Goal: Information Seeking & Learning: Check status

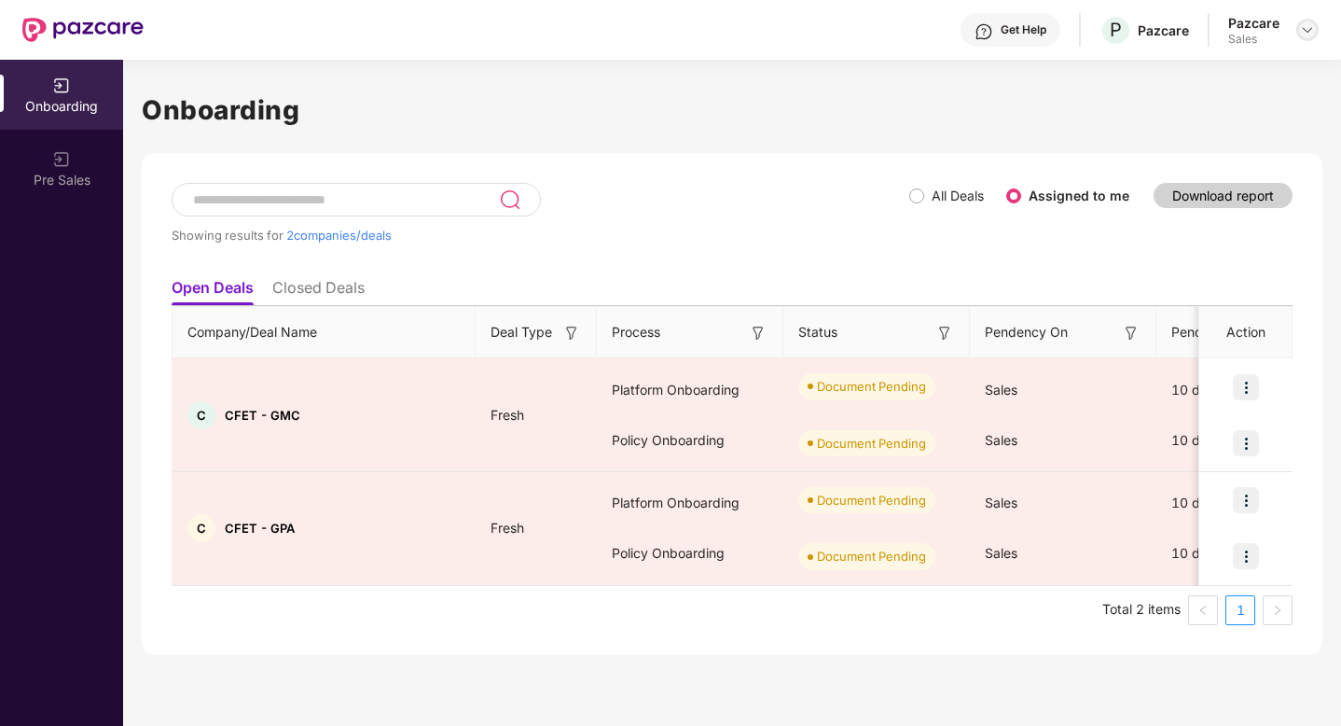
click at [1308, 36] on img at bounding box center [1307, 29] width 15 height 15
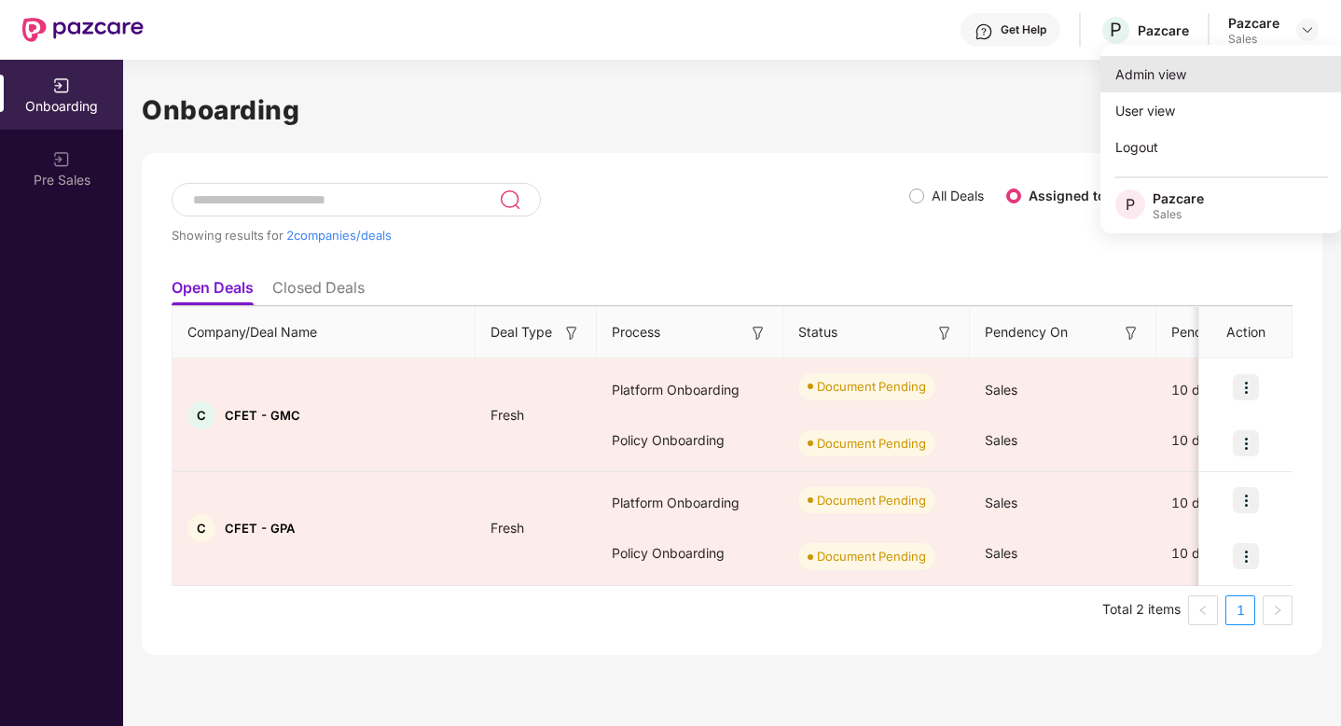
click at [1137, 79] on div "Admin view" at bounding box center [1222, 74] width 243 height 36
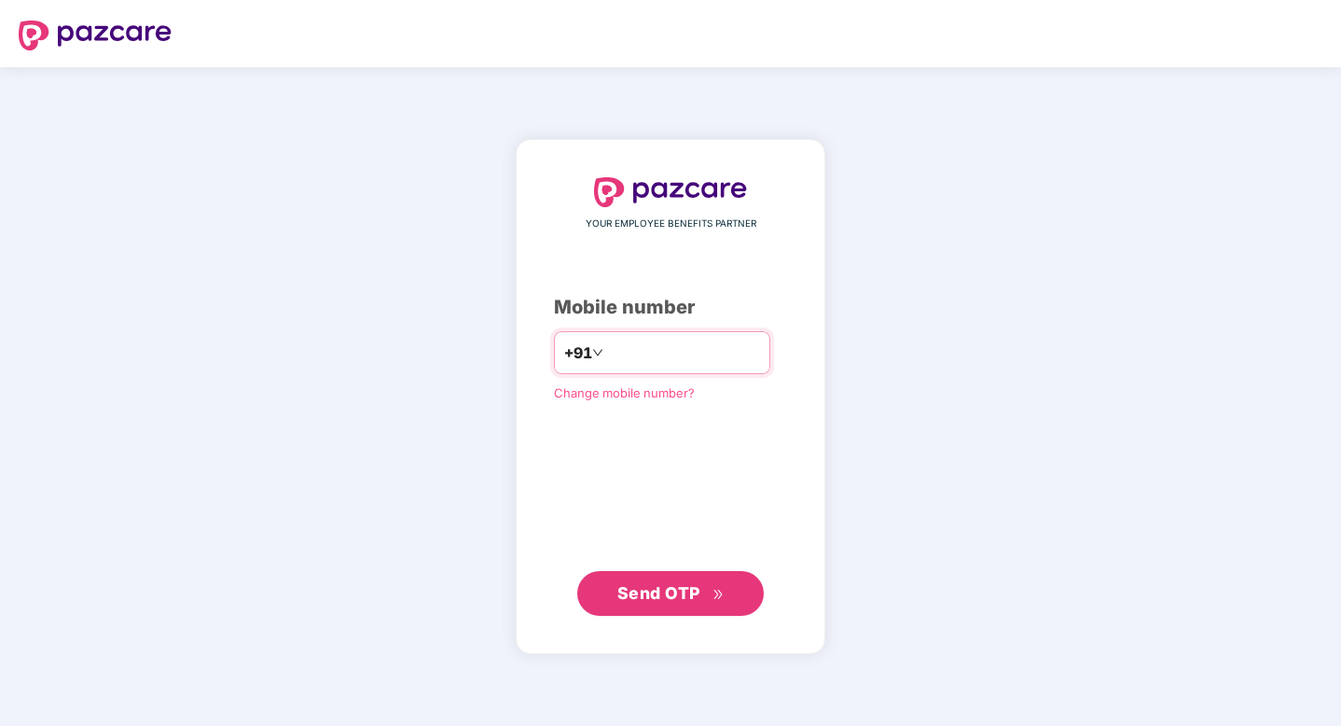
type input "**********"
click at [657, 597] on span "Send OTP" at bounding box center [659, 593] width 83 height 20
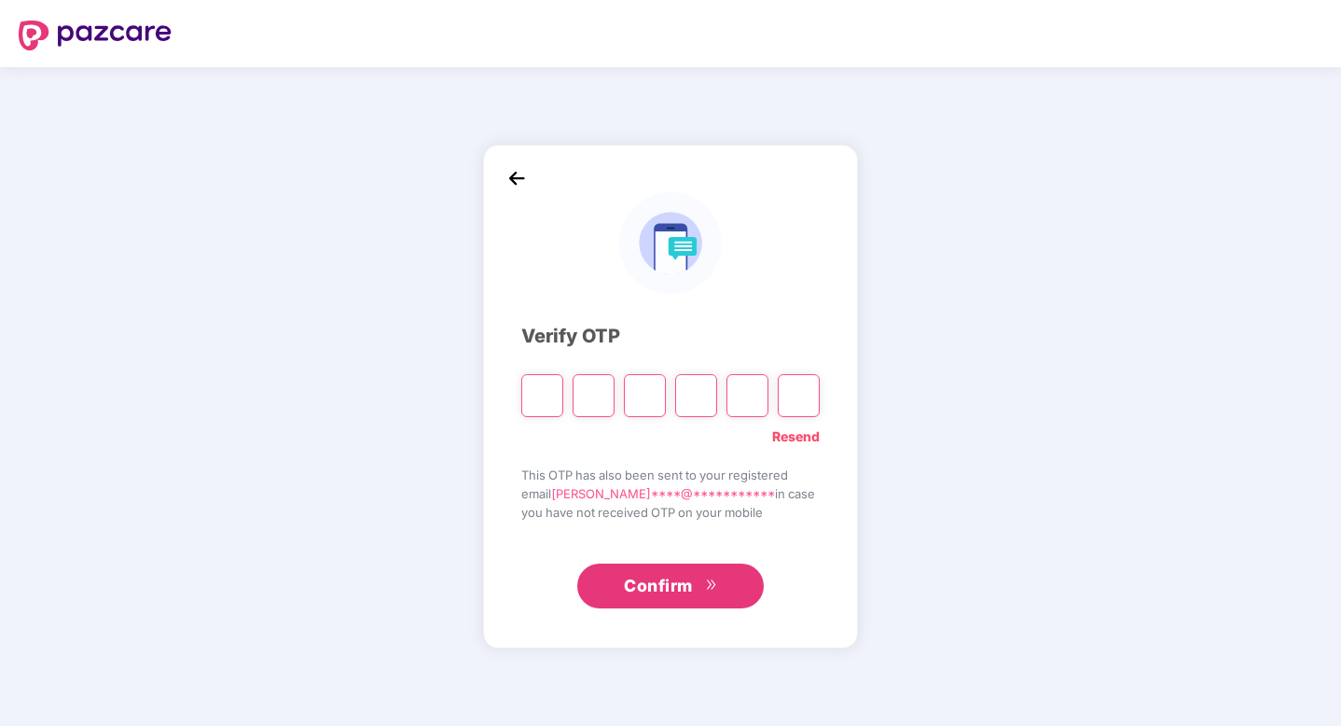
type input "*"
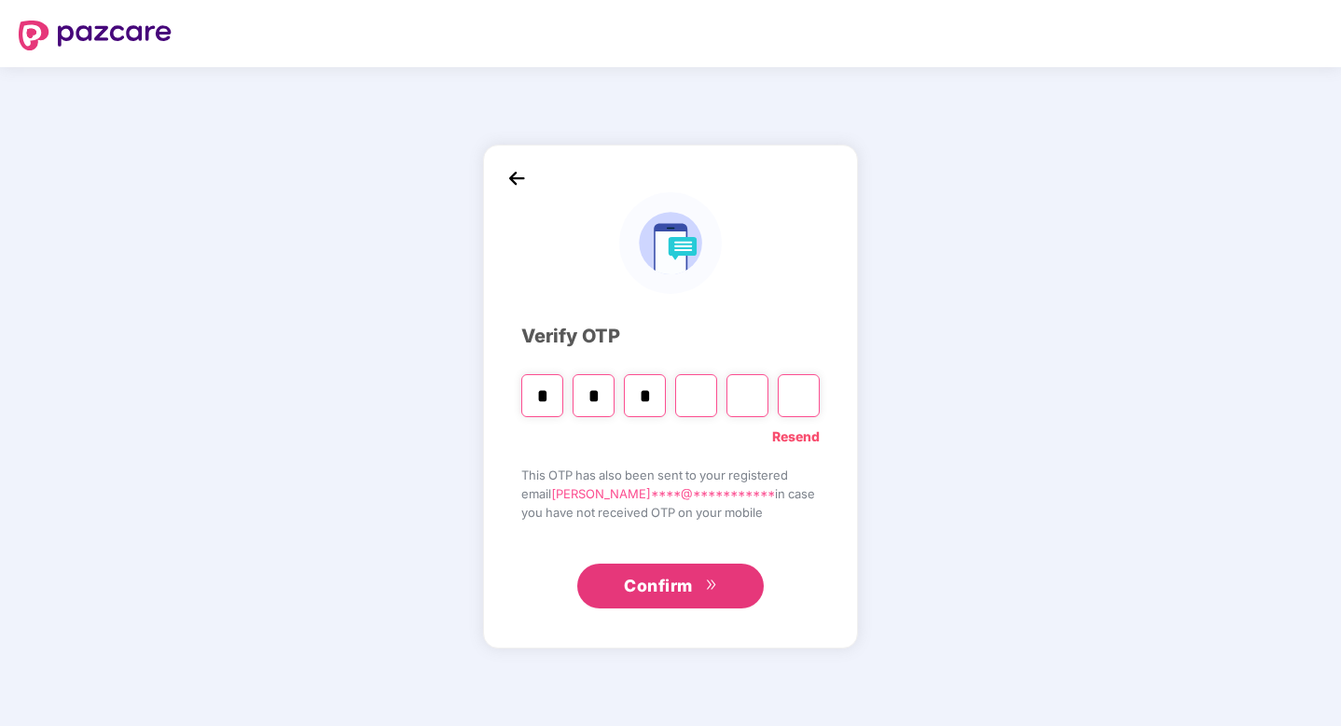
type input "*"
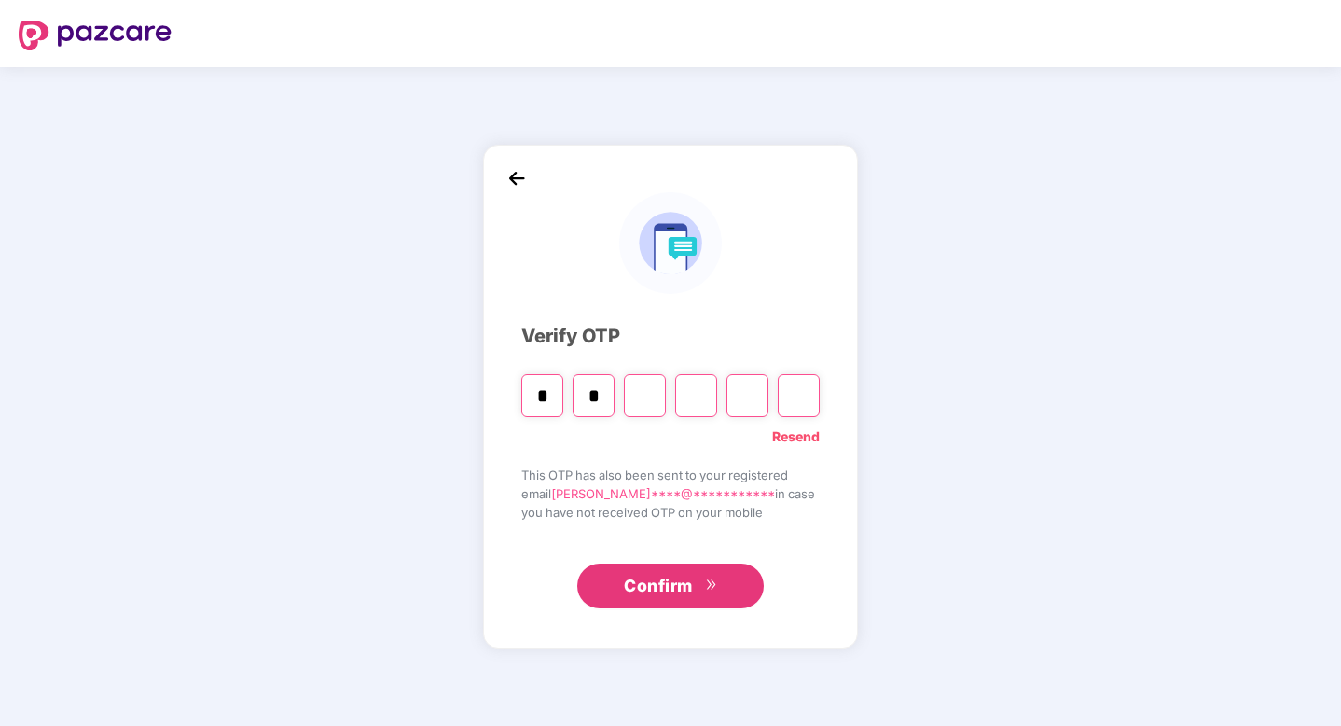
type input "*"
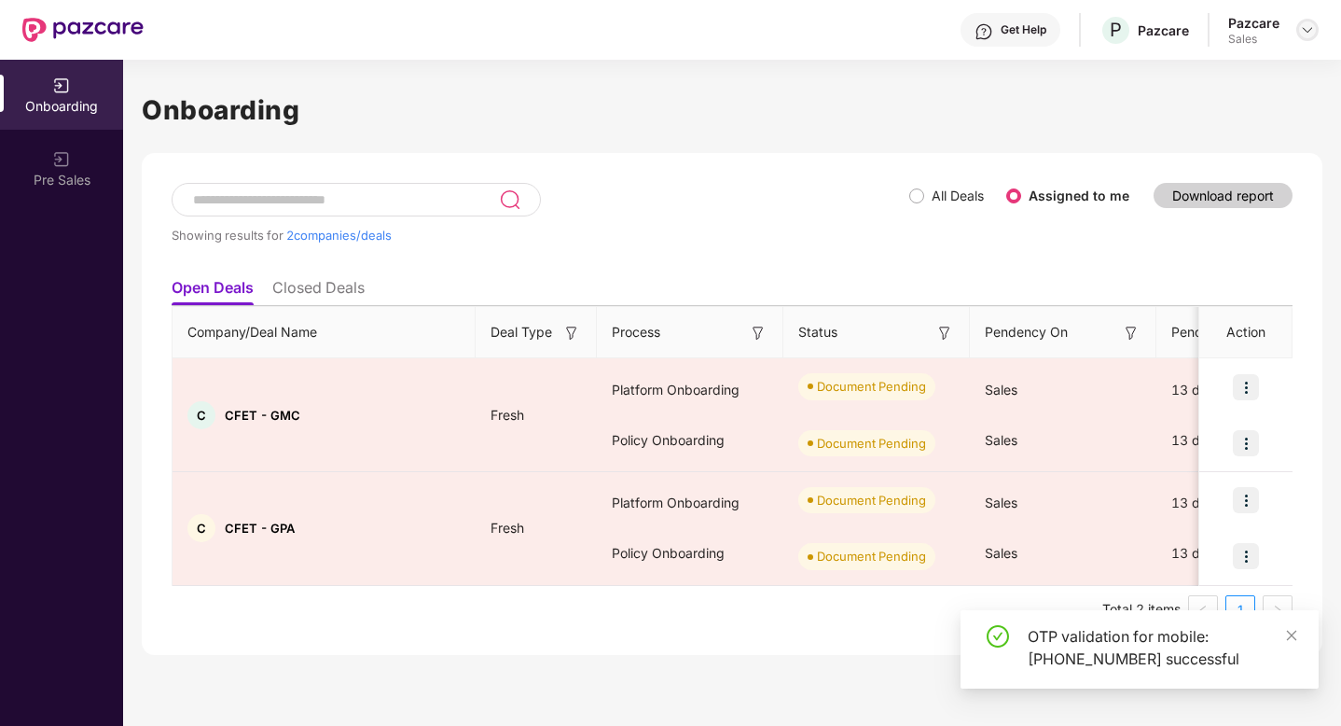
click at [1312, 29] on img at bounding box center [1307, 29] width 15 height 15
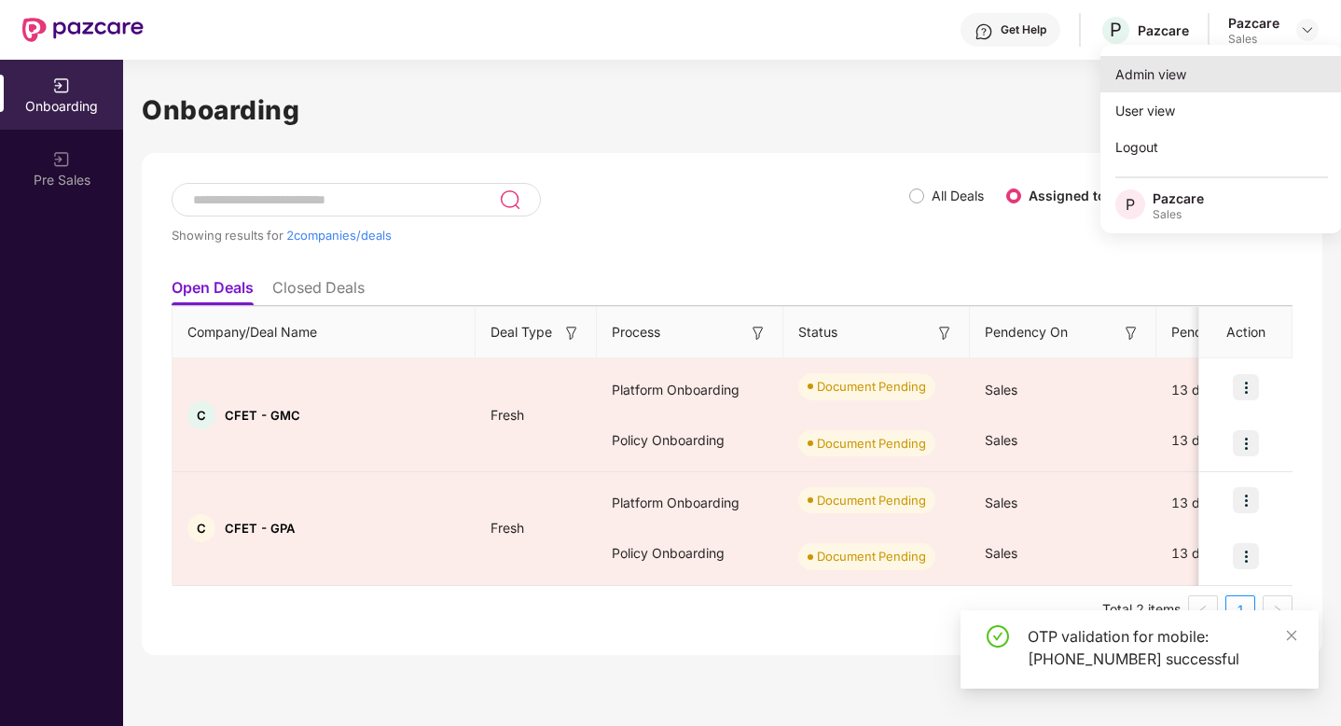
click at [1150, 83] on div "Admin view" at bounding box center [1222, 74] width 243 height 36
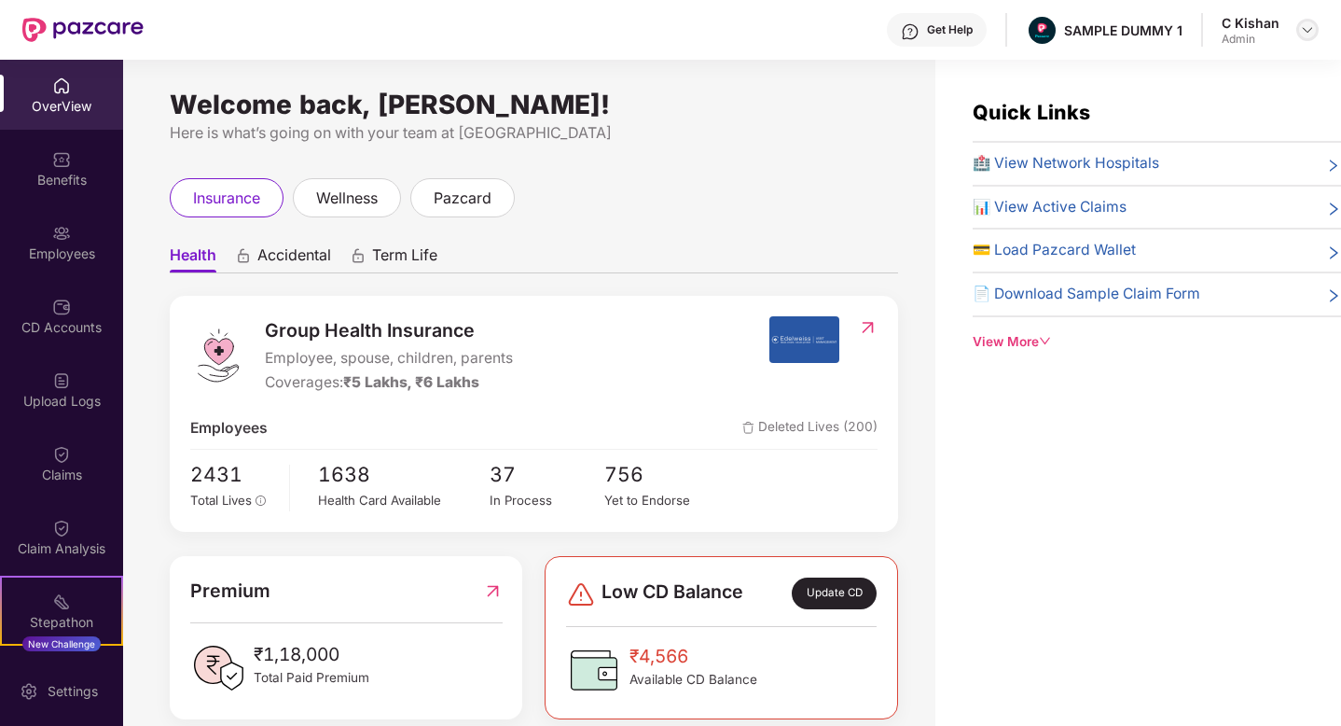
click at [1309, 31] on img at bounding box center [1307, 29] width 15 height 15
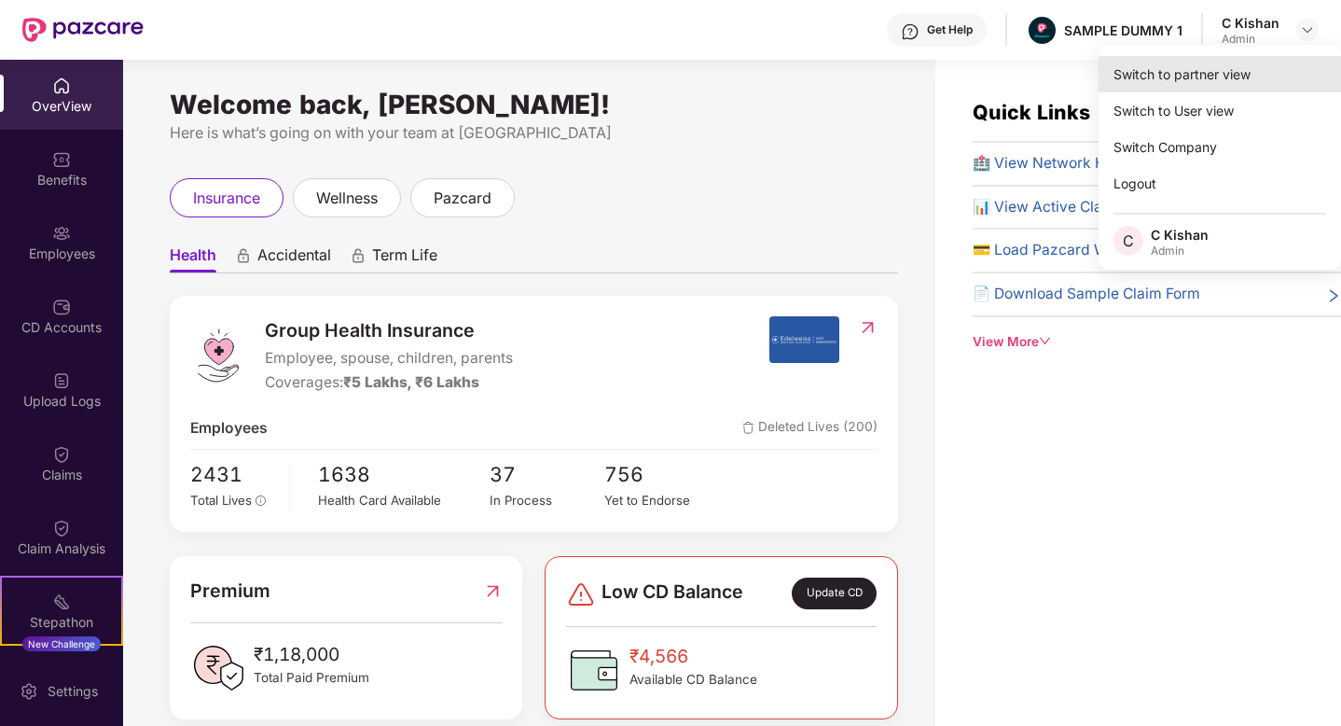
click at [1133, 77] on div "Switch to partner view" at bounding box center [1220, 74] width 243 height 36
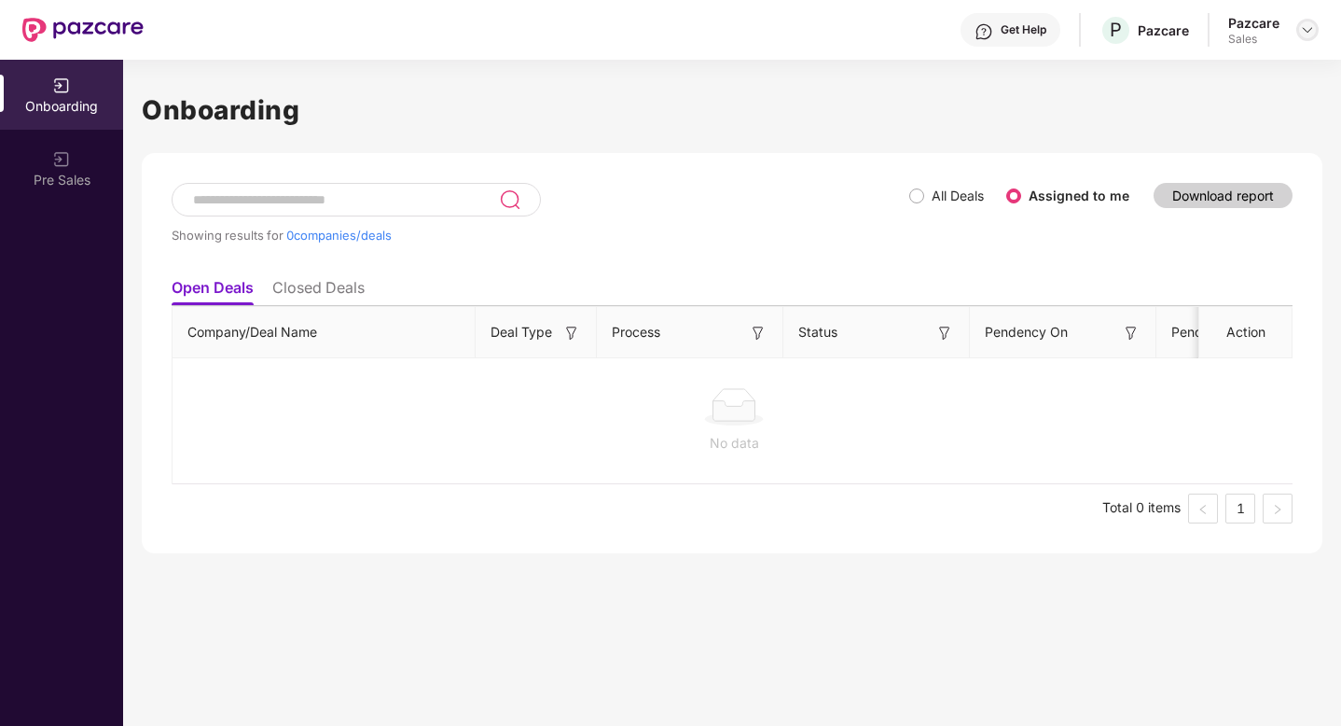
click at [1311, 33] on img at bounding box center [1307, 29] width 15 height 15
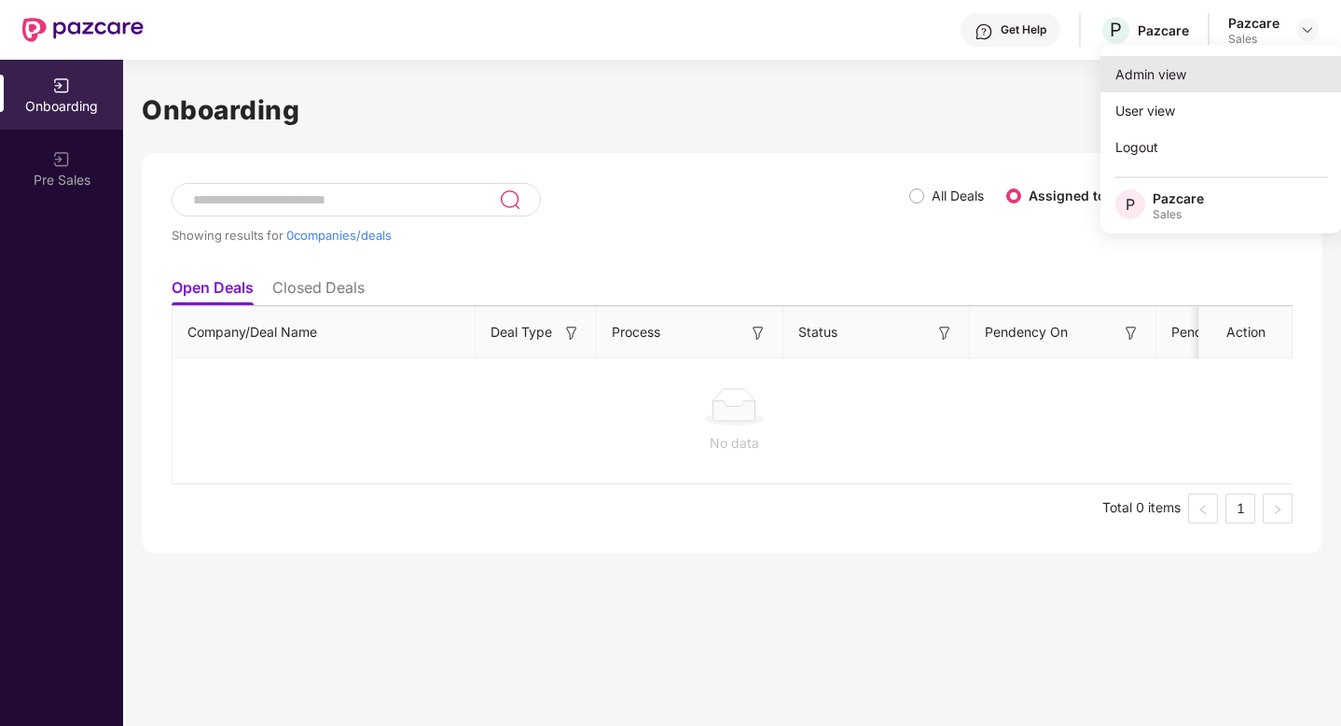
click at [1140, 76] on div "Admin view" at bounding box center [1222, 74] width 243 height 36
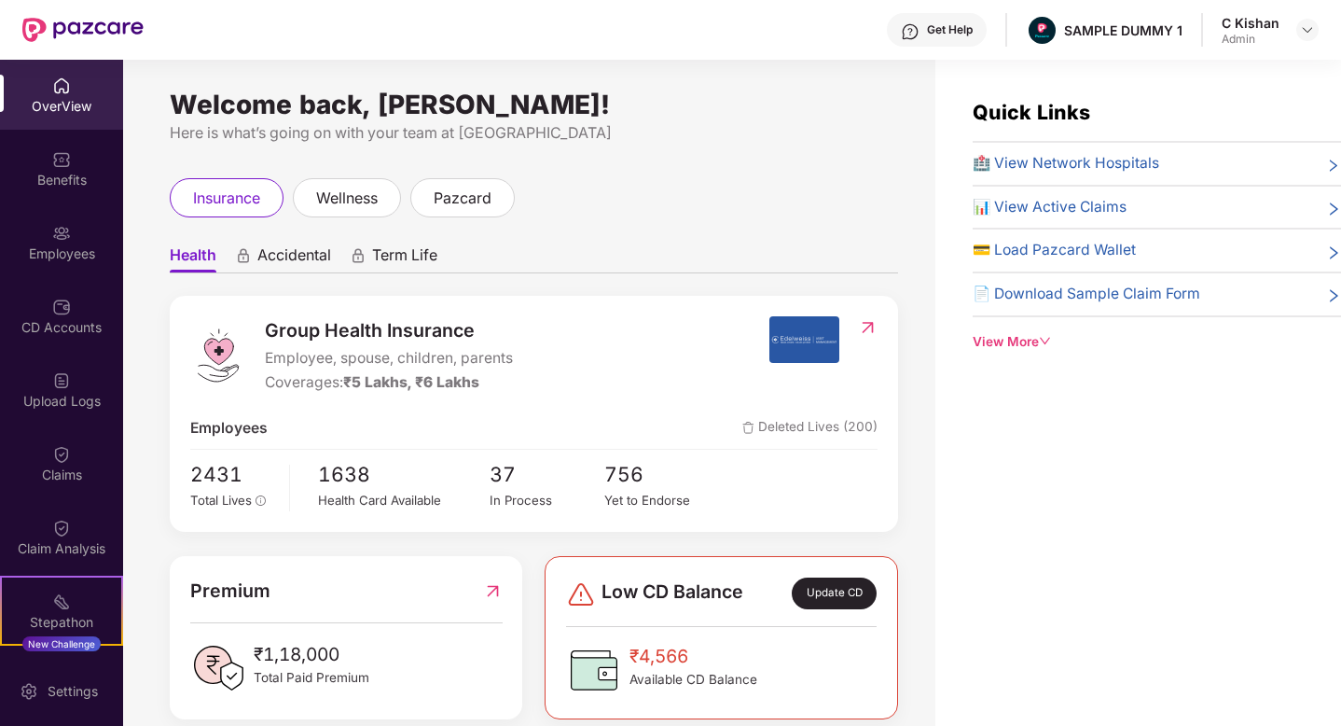
scroll to position [58, 0]
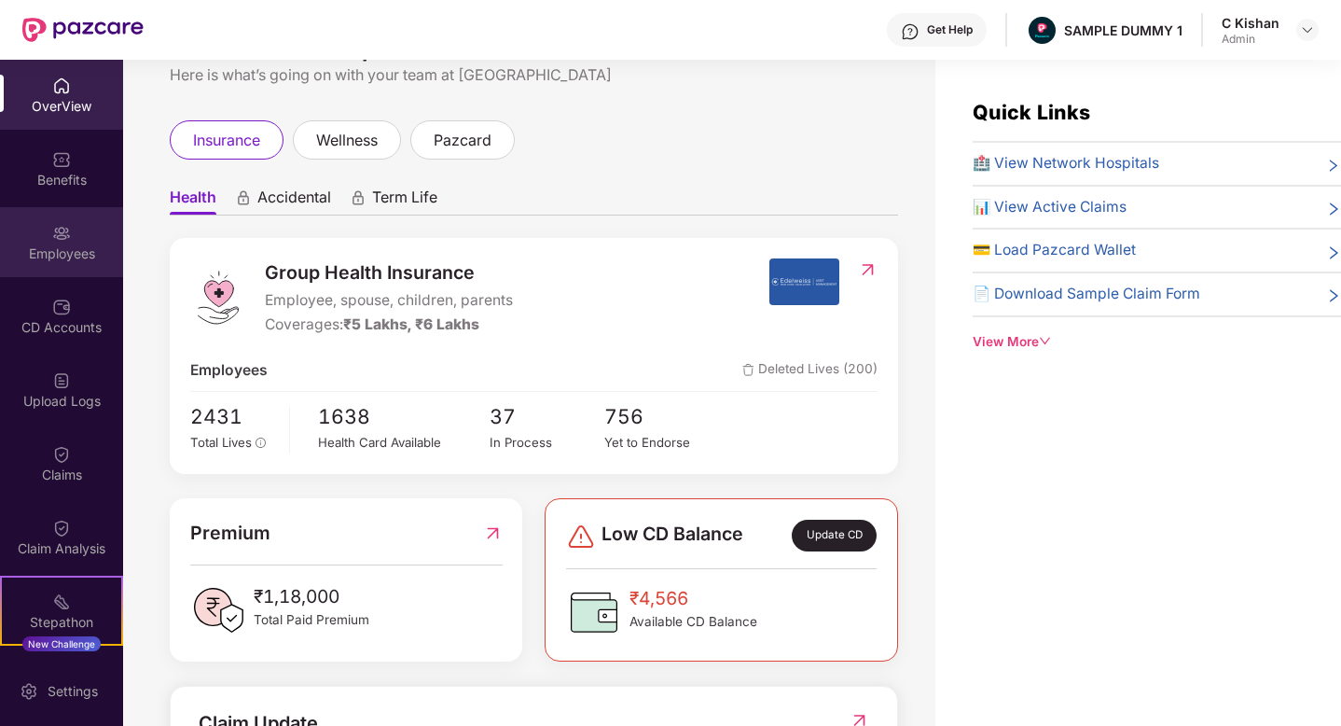
click at [71, 248] on div "Employees" at bounding box center [61, 253] width 123 height 19
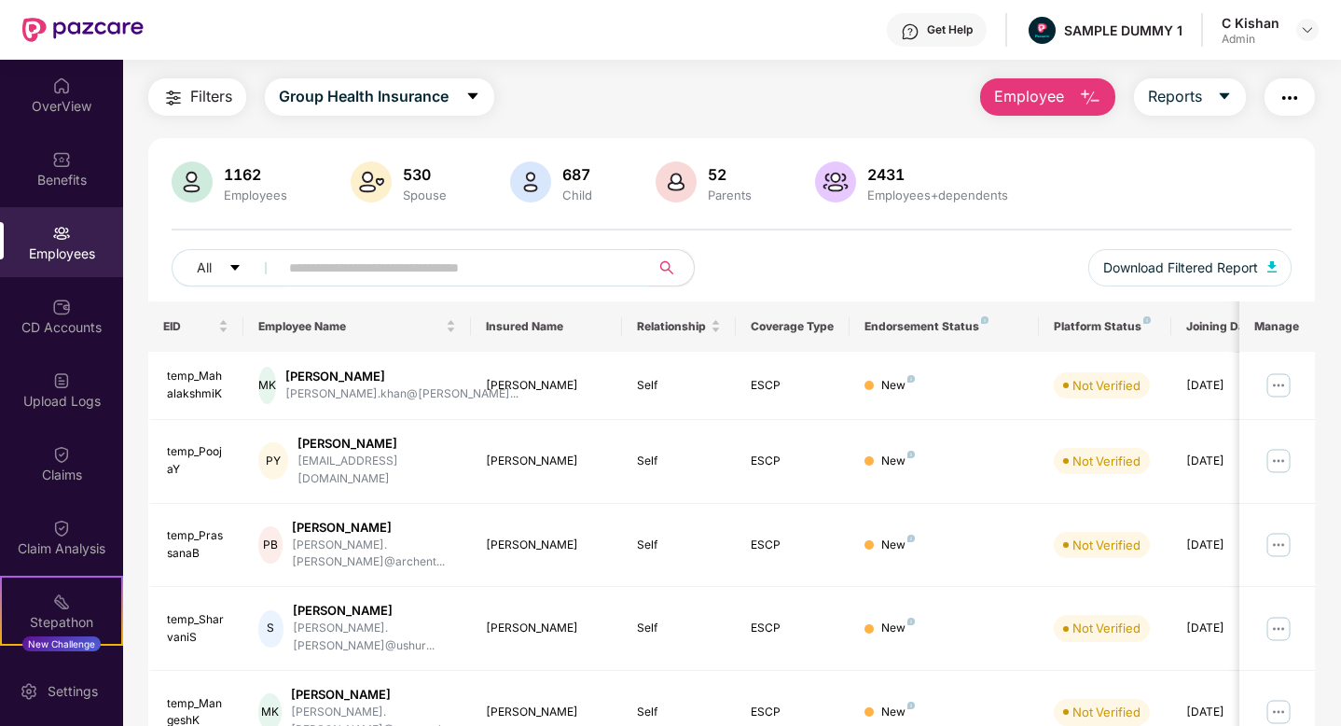
scroll to position [0, 0]
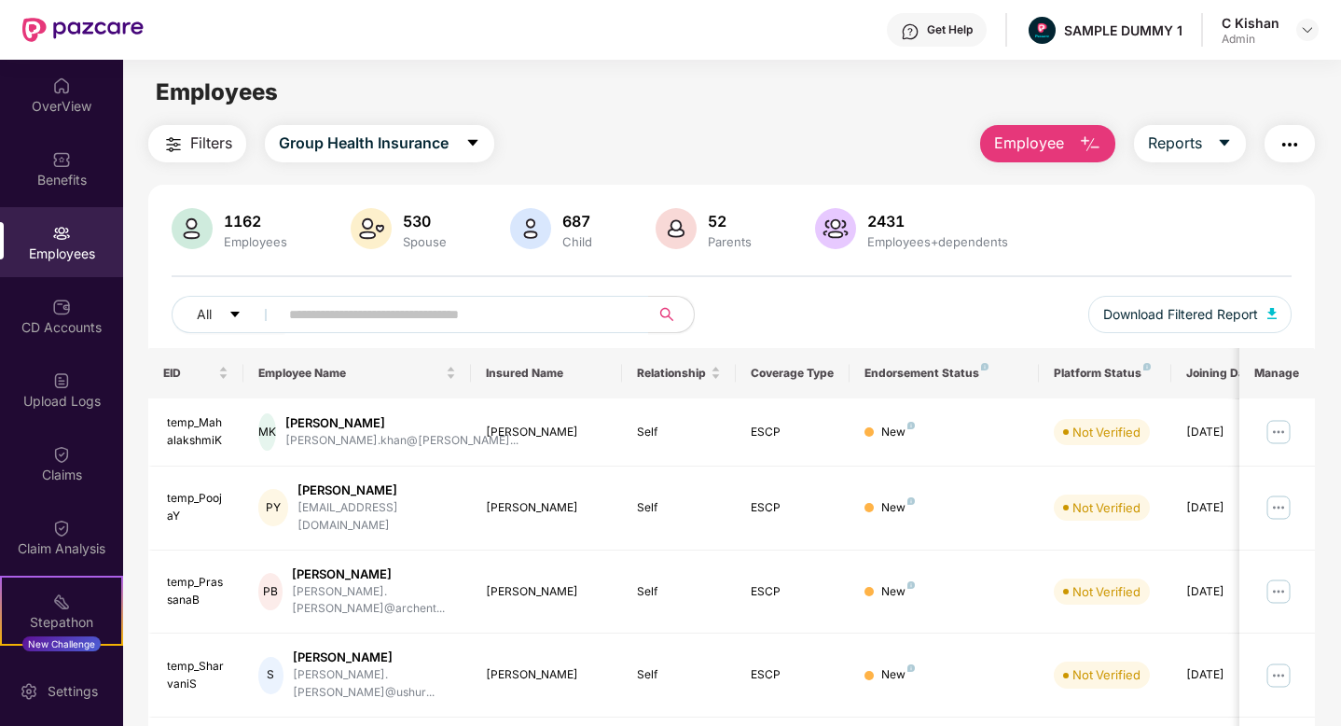
click at [1084, 142] on img "button" at bounding box center [1090, 144] width 22 height 22
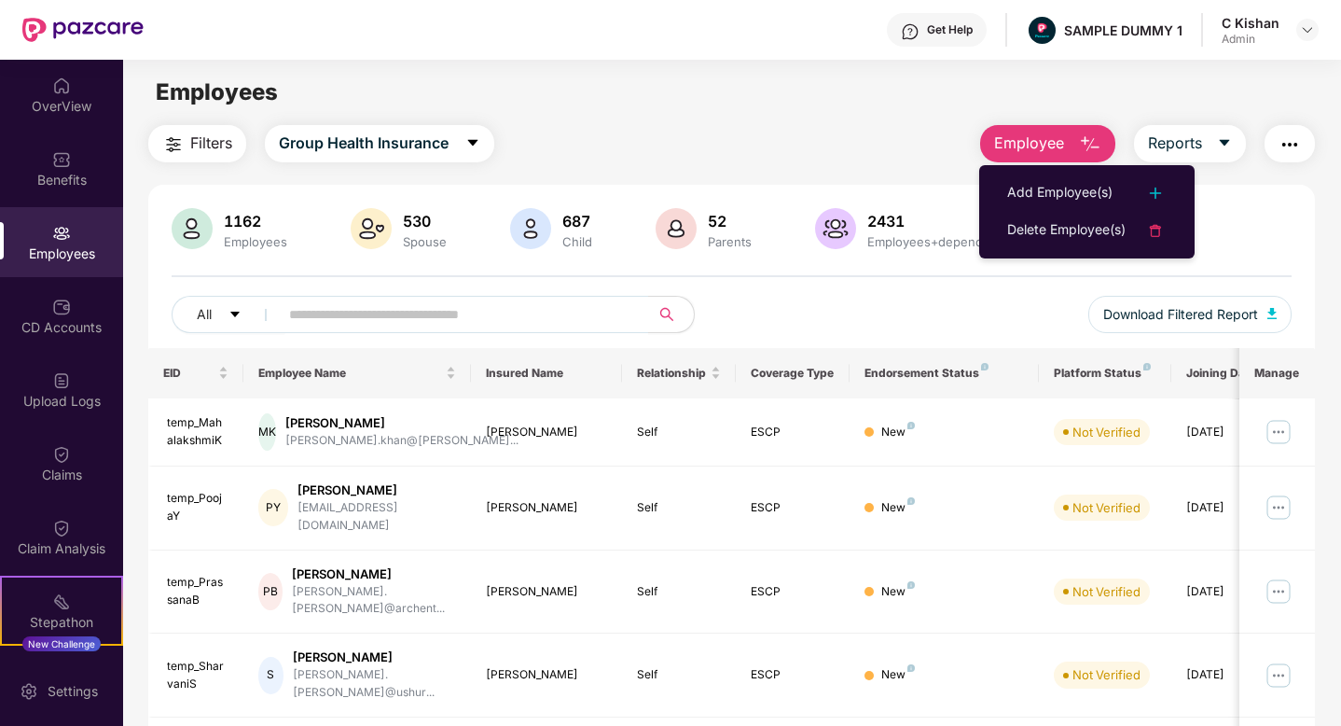
click at [890, 153] on div "Filters Group Health Insurance Employee Reports" at bounding box center [731, 143] width 1167 height 37
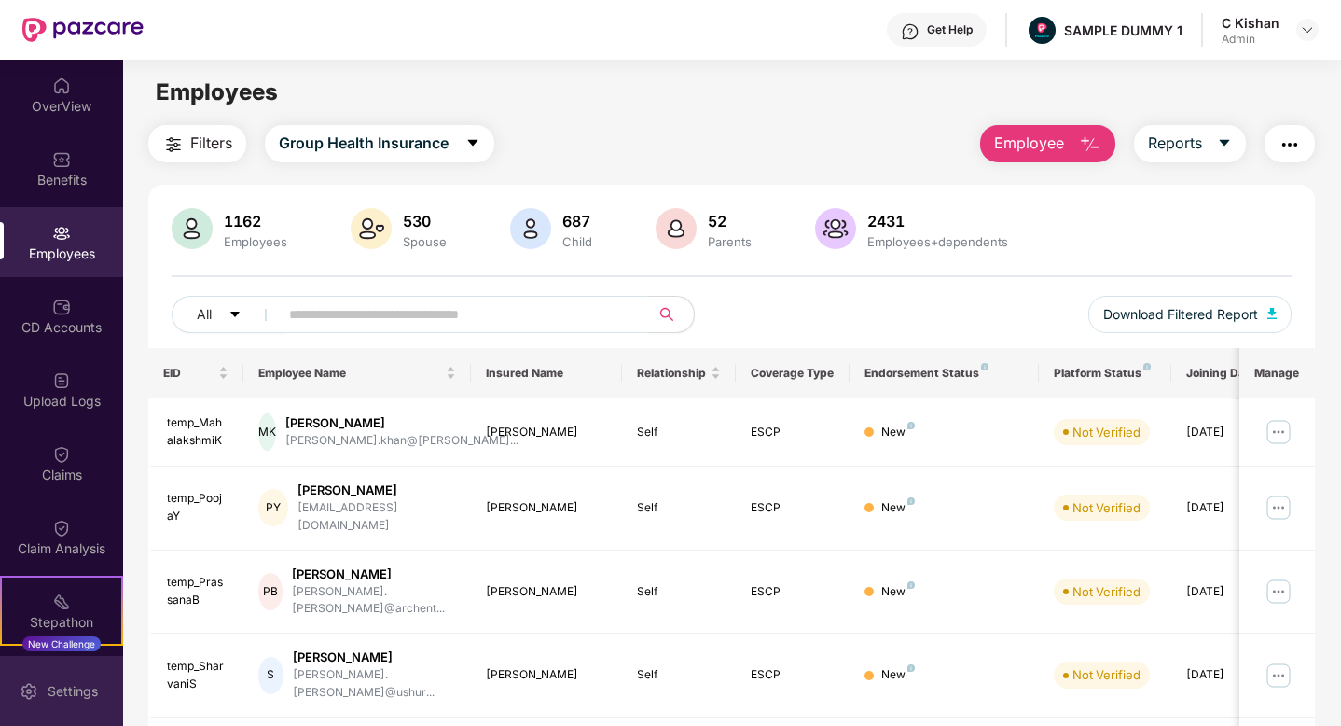
click at [63, 682] on div "Settings" at bounding box center [73, 691] width 62 height 19
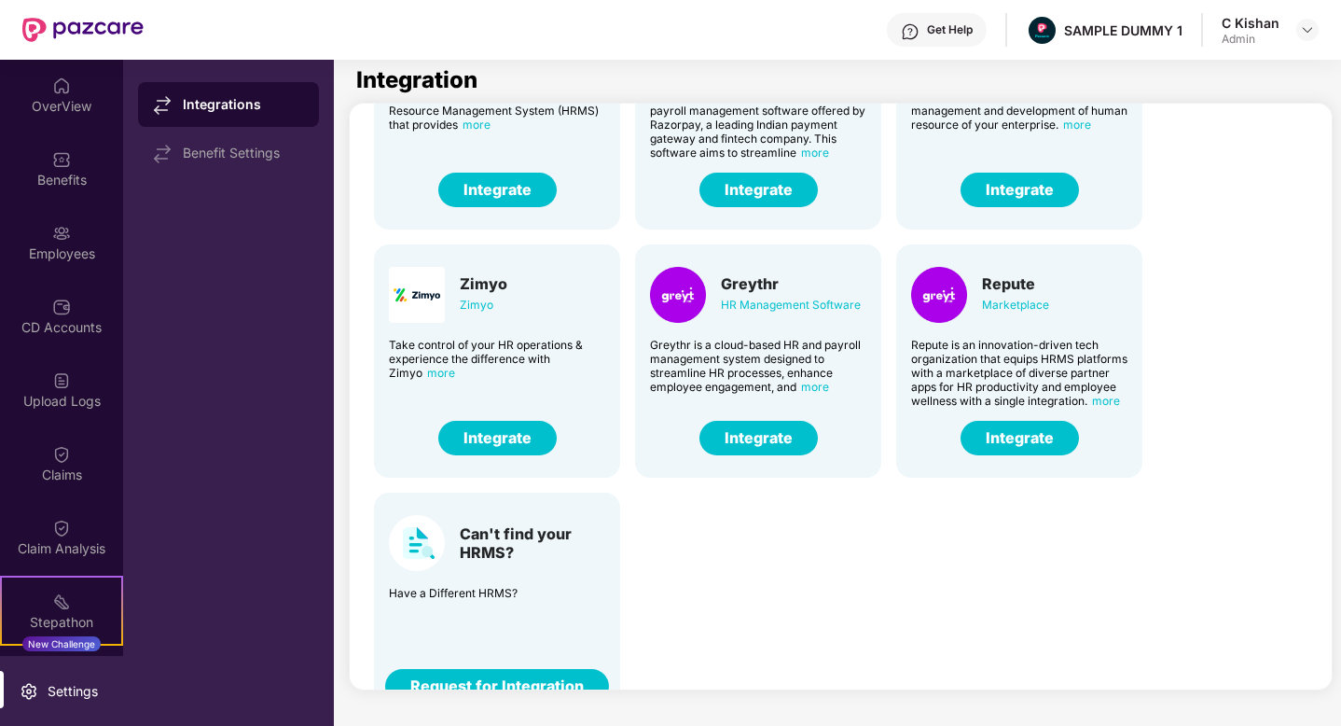
scroll to position [445, 0]
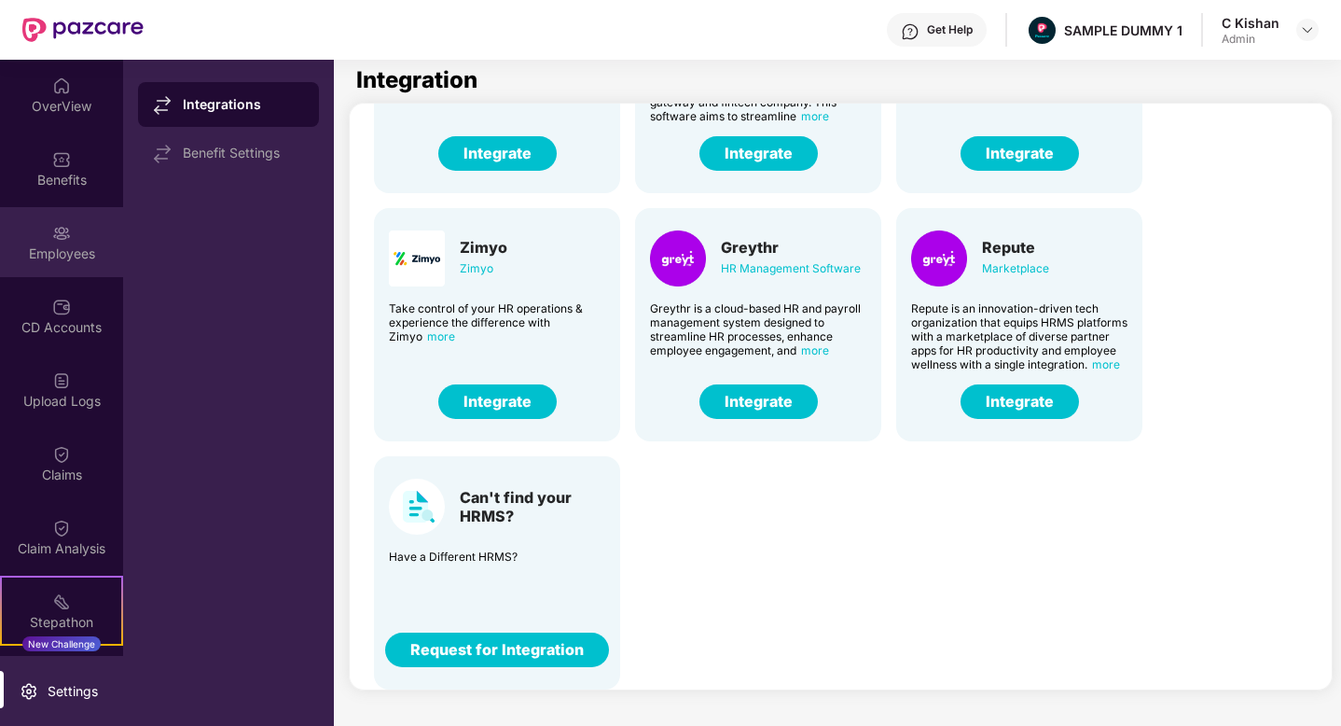
click at [40, 259] on div "Employees" at bounding box center [61, 253] width 123 height 19
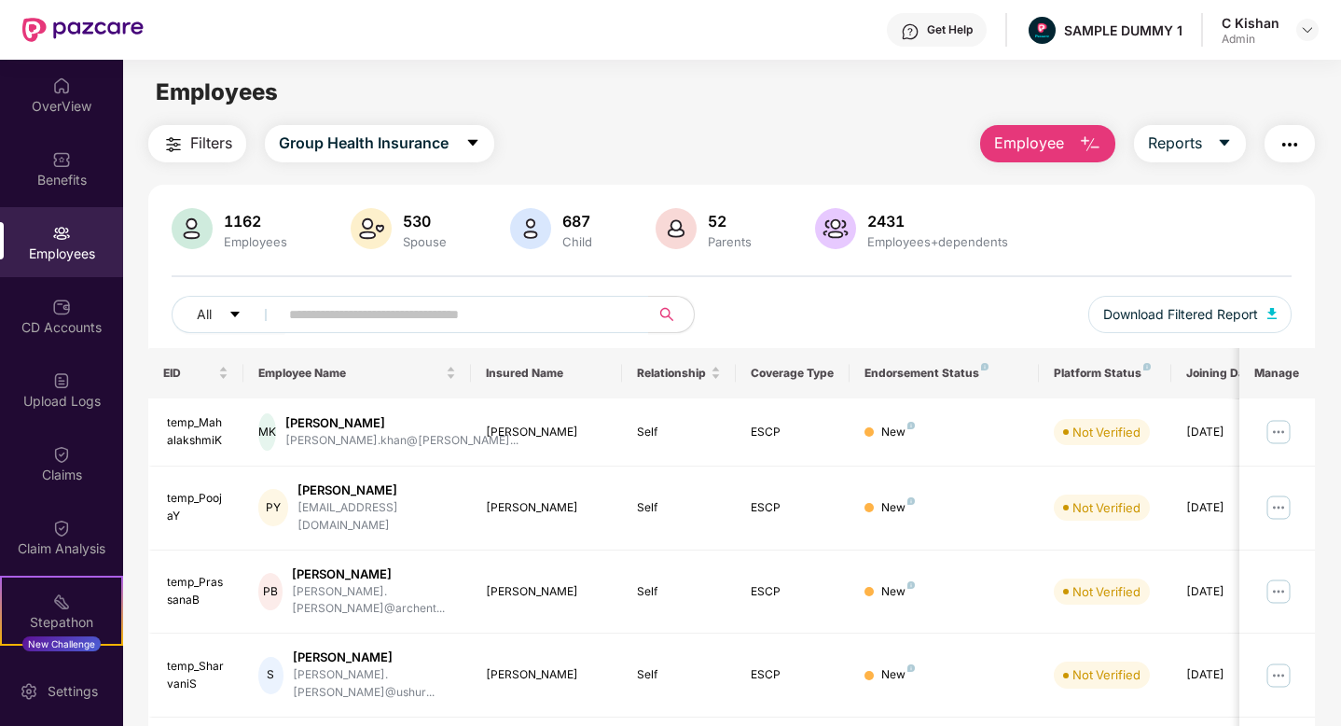
click at [678, 113] on main "Employees Filters Group Health Insurance Employee Reports 1162 Employees 530 Sp…" at bounding box center [731, 423] width 1217 height 726
click at [1190, 137] on span "Reports" at bounding box center [1175, 143] width 54 height 23
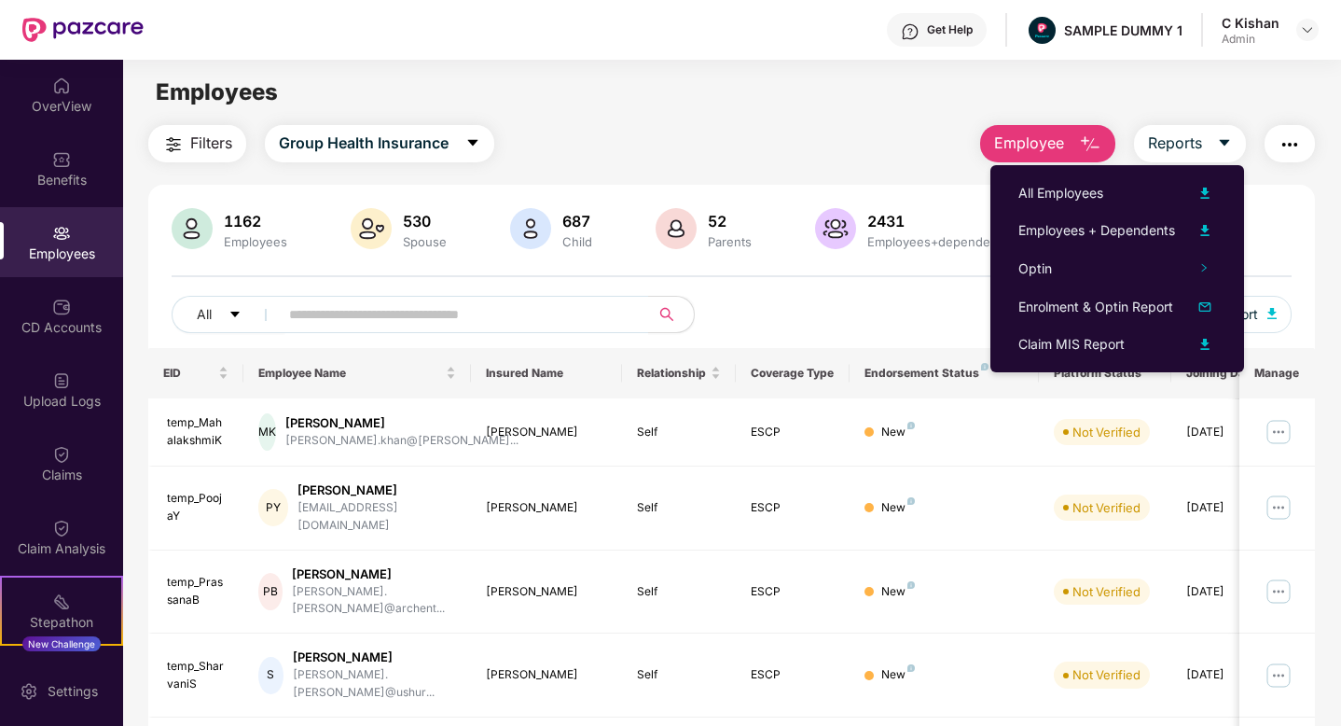
click at [822, 129] on div "Filters Group Health Insurance Employee Reports" at bounding box center [731, 143] width 1167 height 37
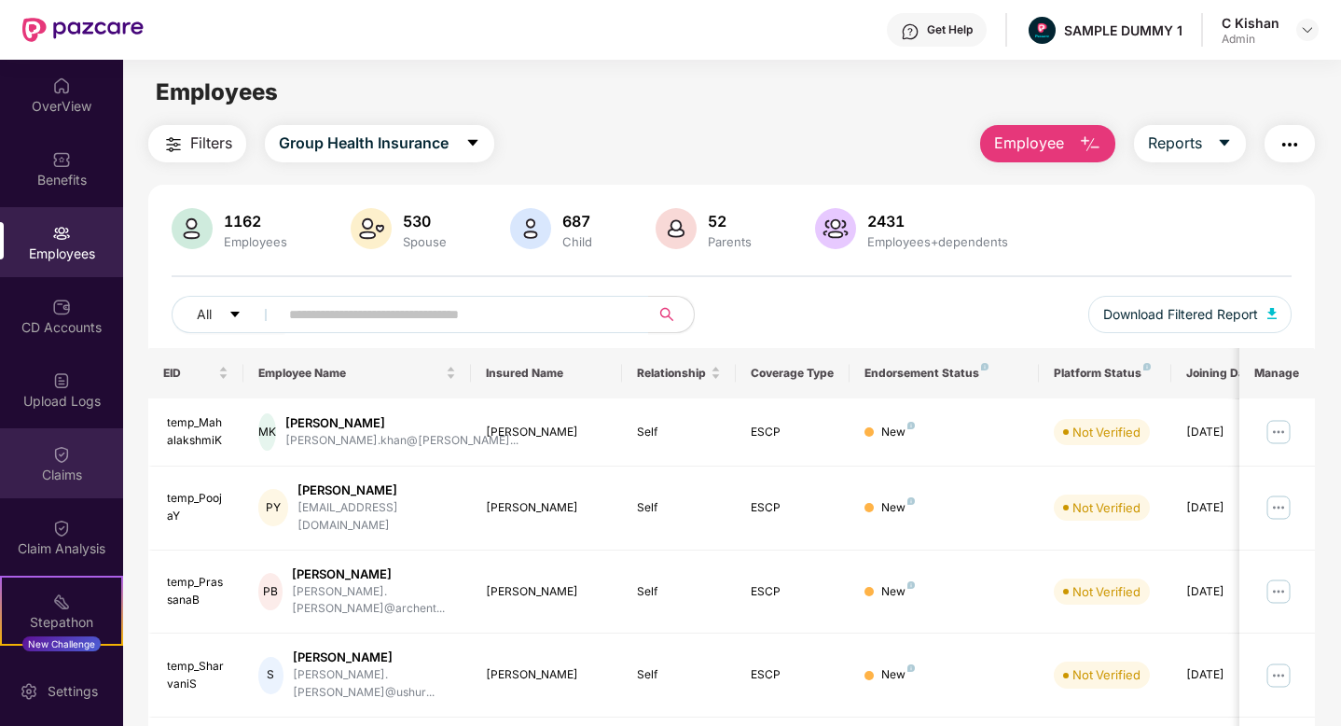
click at [65, 474] on div "Claims" at bounding box center [61, 474] width 123 height 19
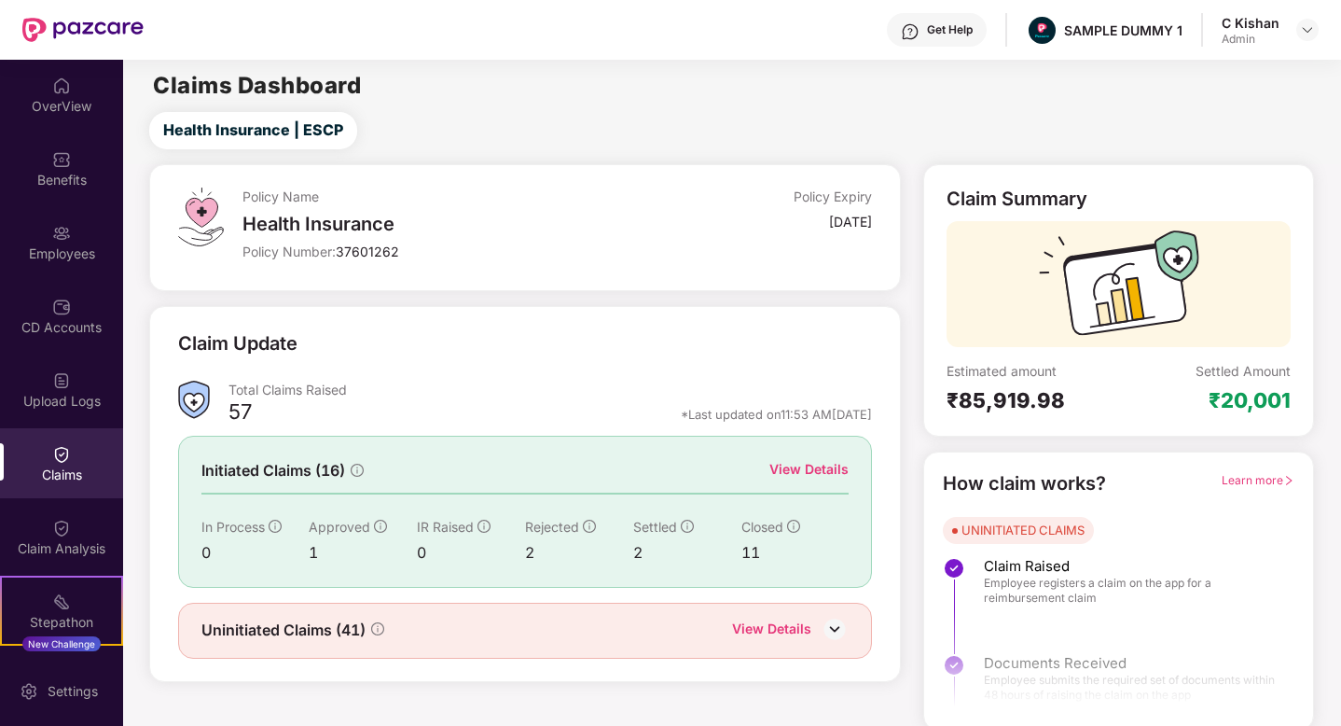
click at [786, 465] on div "View Details" at bounding box center [809, 469] width 79 height 21
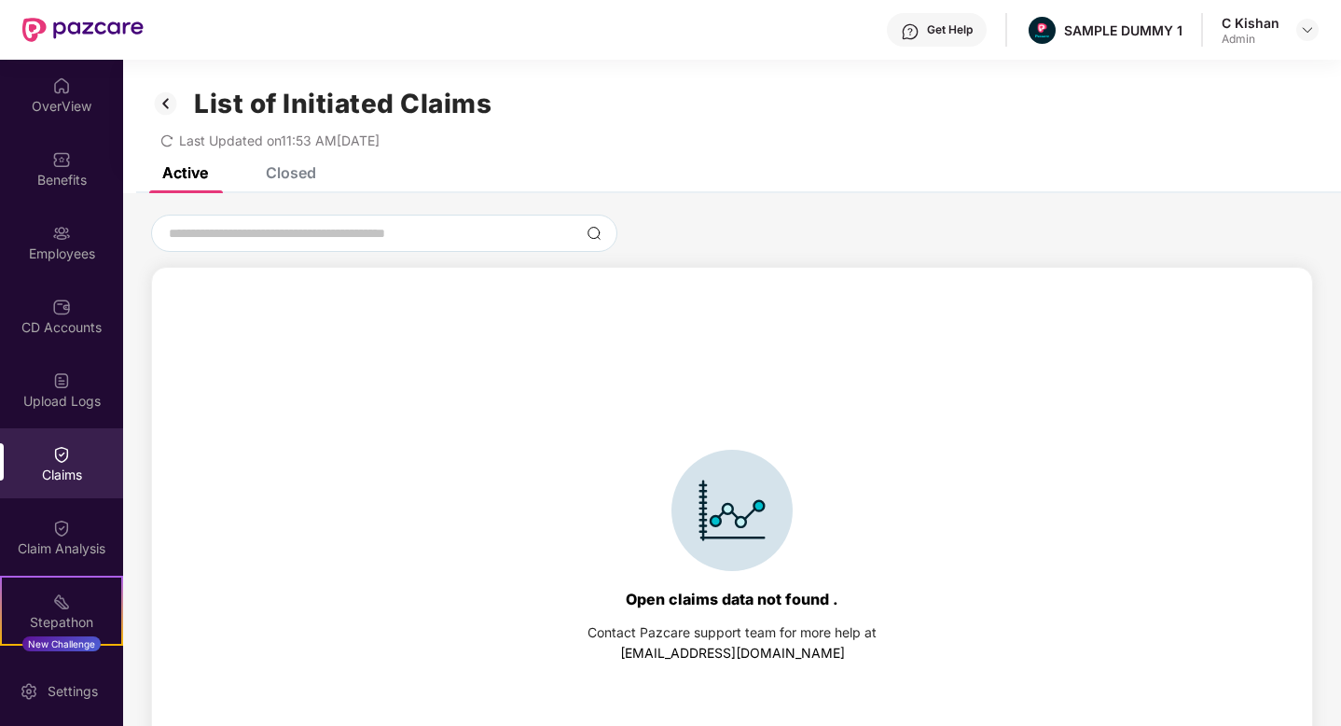
click at [298, 176] on div "Closed" at bounding box center [291, 172] width 50 height 19
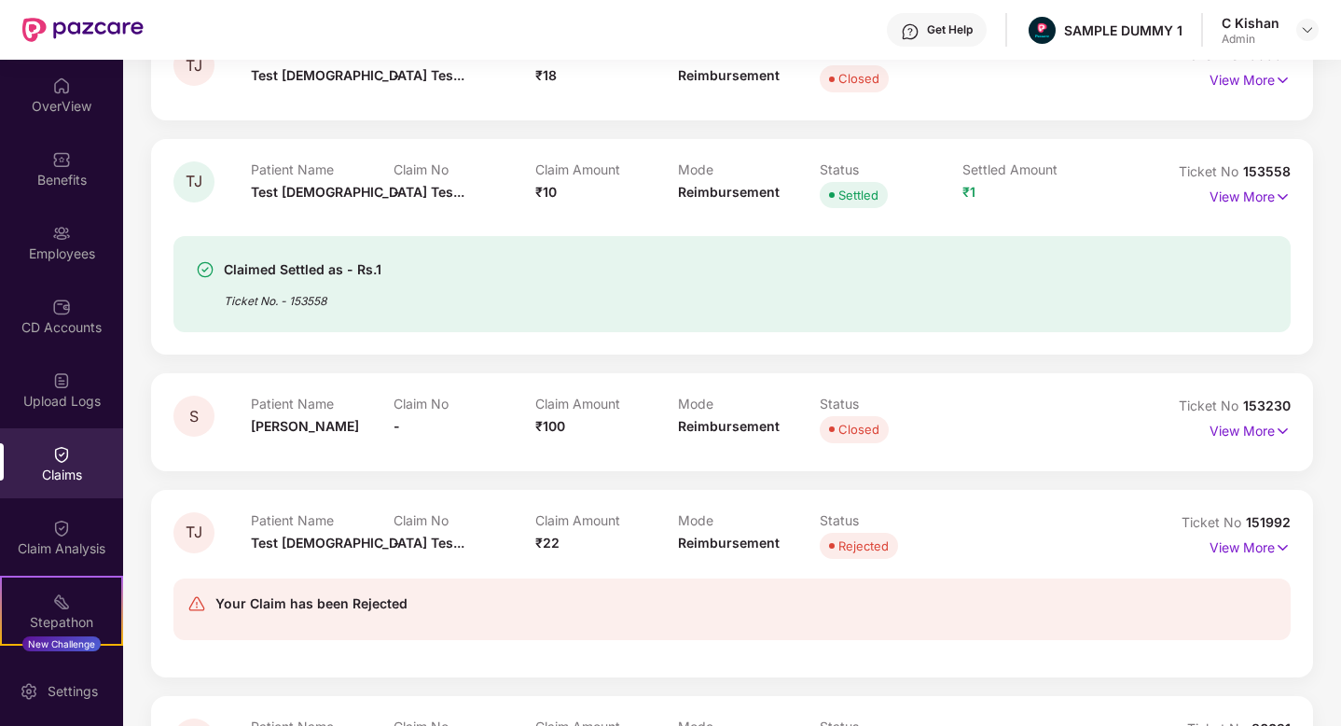
scroll to position [302, 0]
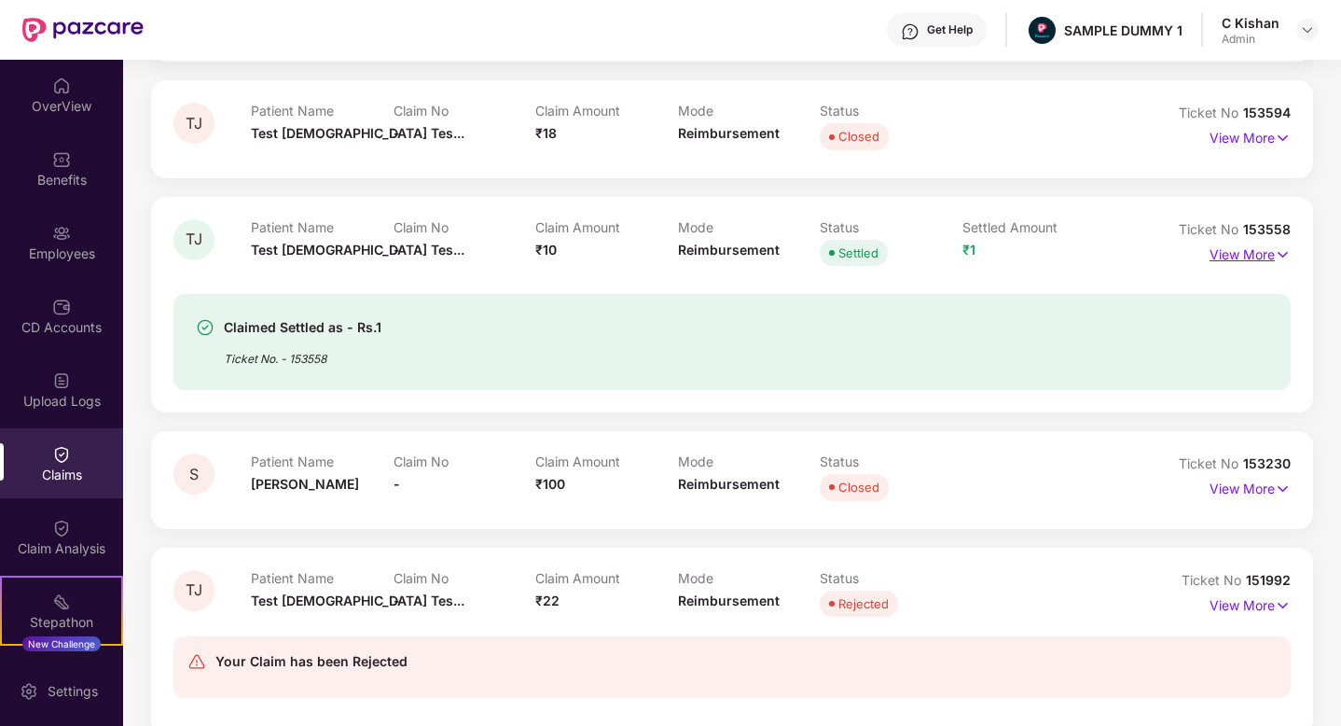
click at [1268, 260] on p "View More" at bounding box center [1250, 252] width 81 height 25
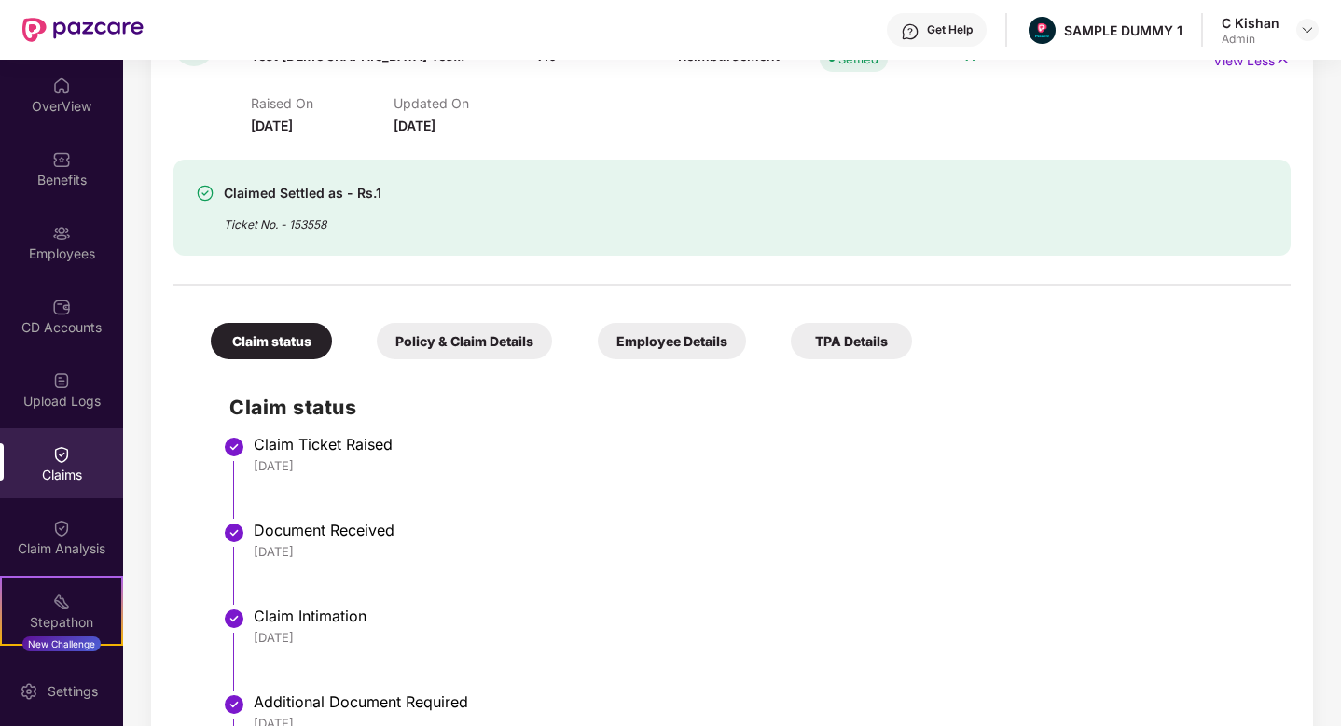
scroll to position [499, 0]
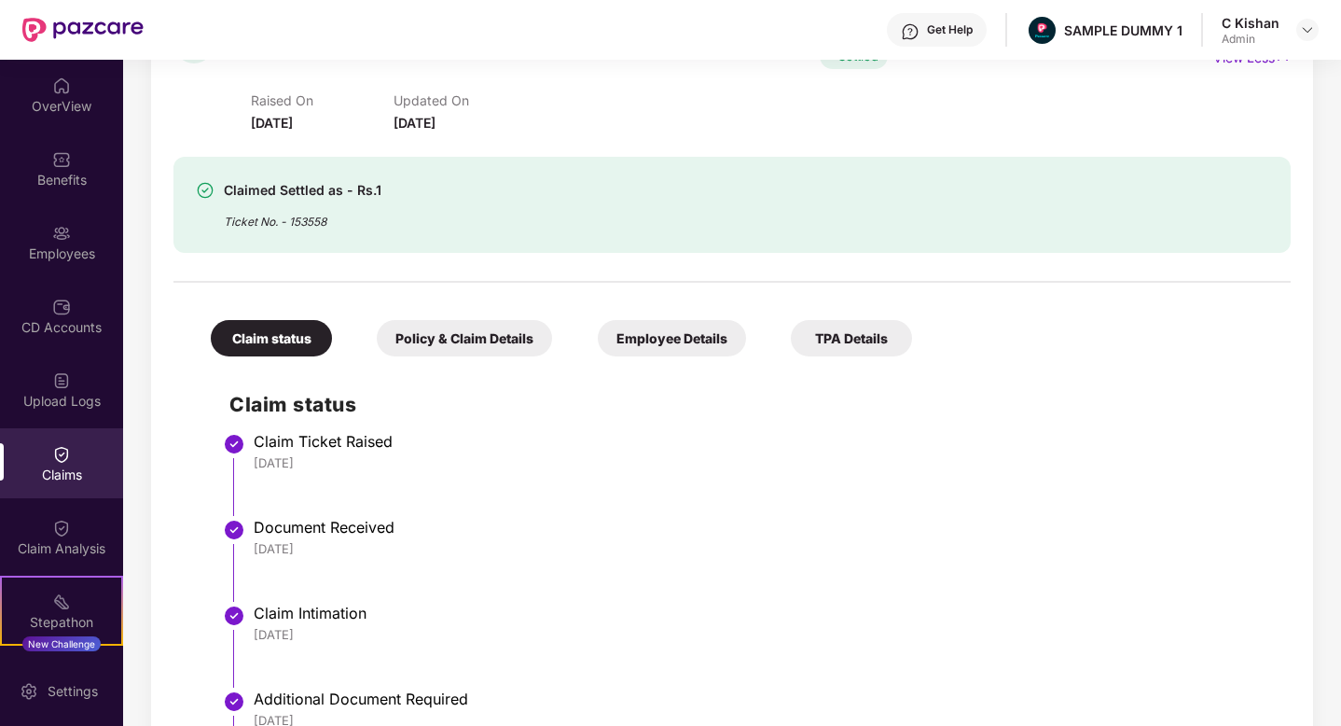
click at [448, 342] on div "Policy & Claim Details" at bounding box center [464, 338] width 175 height 36
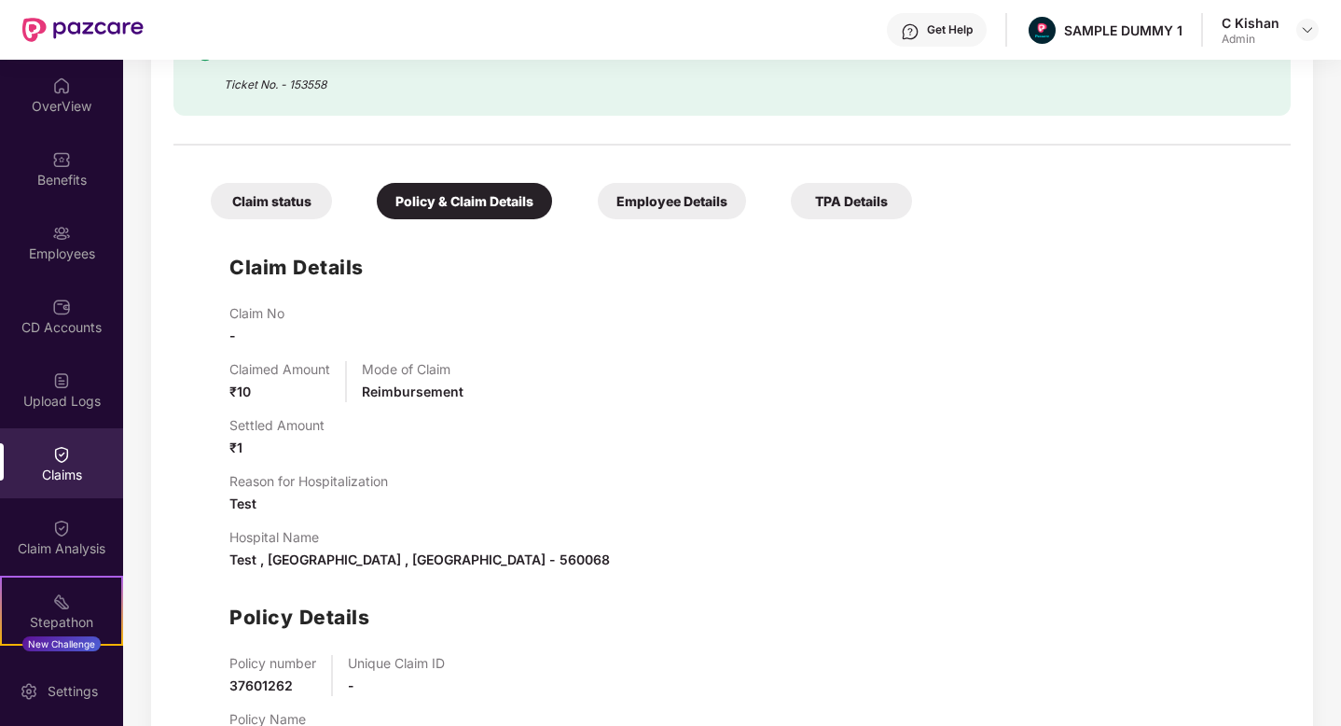
scroll to position [668, 0]
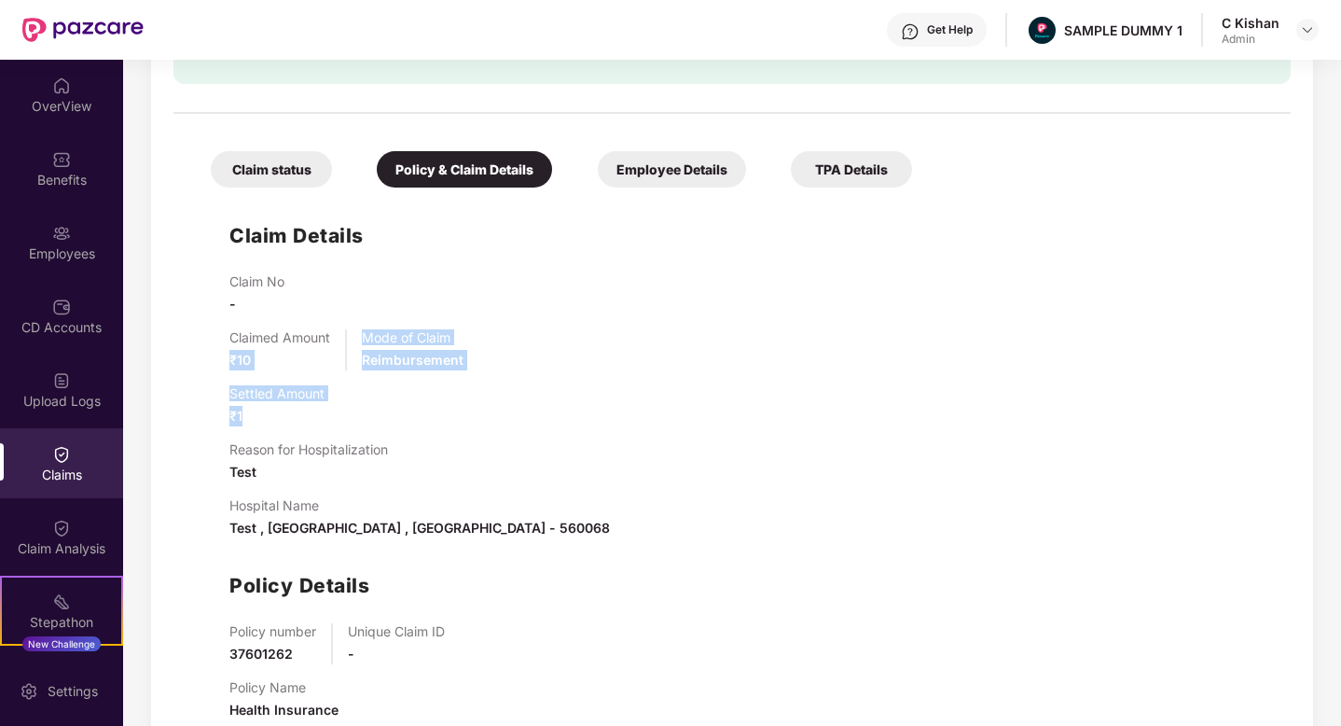
drag, startPoint x: 253, startPoint y: 417, endPoint x: 219, endPoint y: 346, distance: 78.4
click at [219, 346] on div "Claim Details Claim No - Claimed Amount ₹10 Mode of Claim Reimbursement Settled…" at bounding box center [732, 466] width 1080 height 538
click at [594, 512] on div "Hospital Name Test , Bangalore , Karnataka - 560068" at bounding box center [750, 517] width 1043 height 41
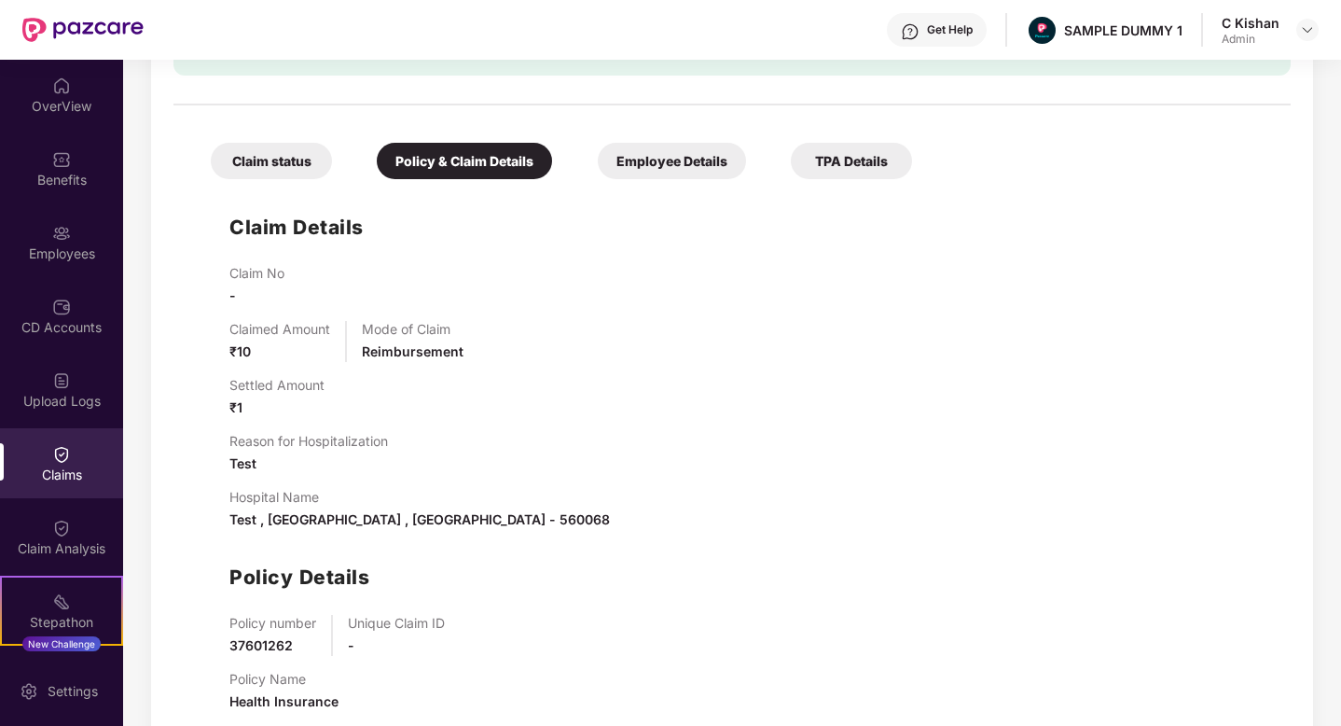
scroll to position [543, 0]
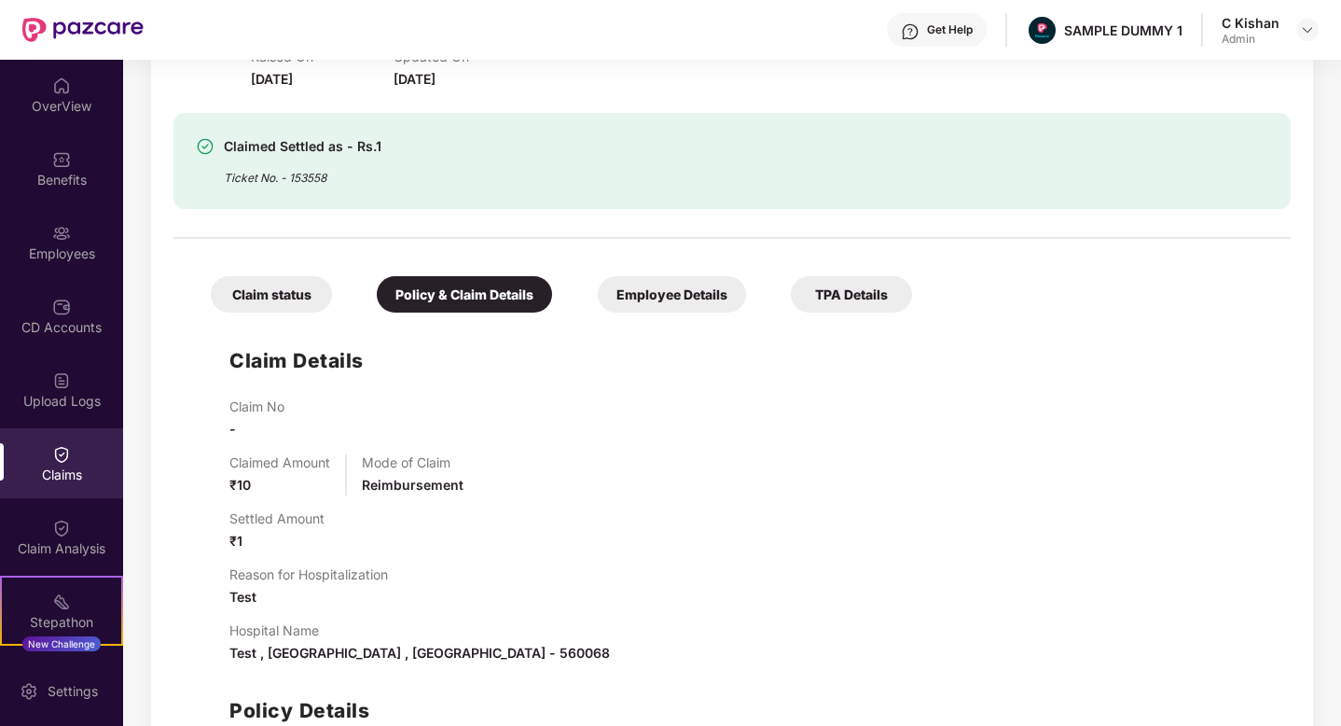
click at [949, 19] on div "Get Help" at bounding box center [937, 30] width 100 height 34
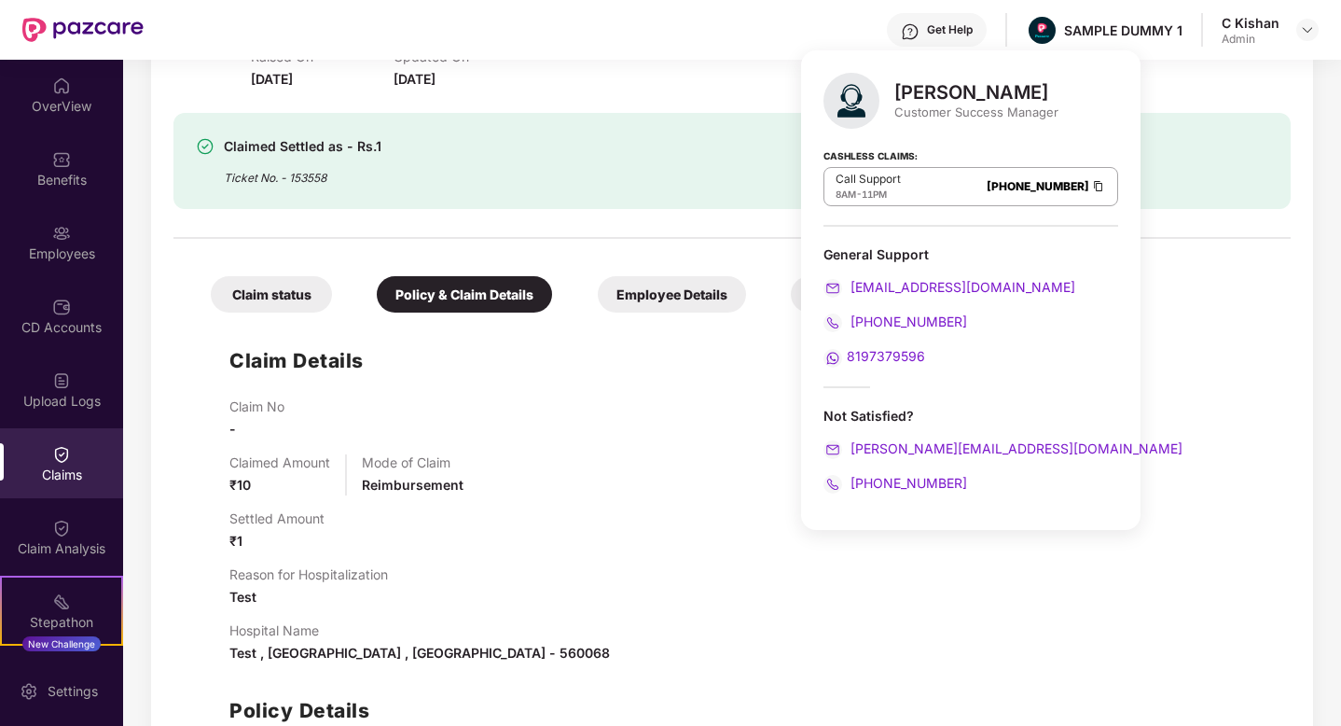
click at [1146, 464] on div "Claimed Amount ₹10 Mode of Claim Reimbursement" at bounding box center [750, 474] width 1043 height 41
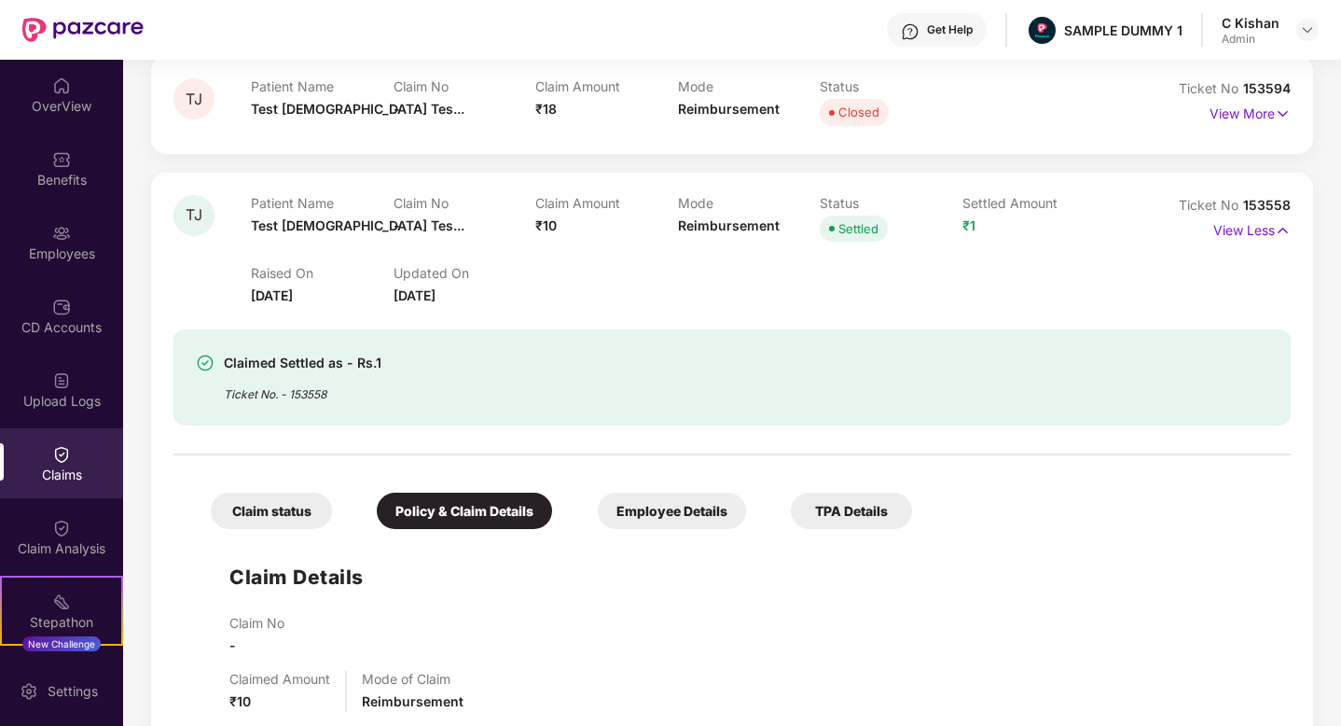
scroll to position [324, 0]
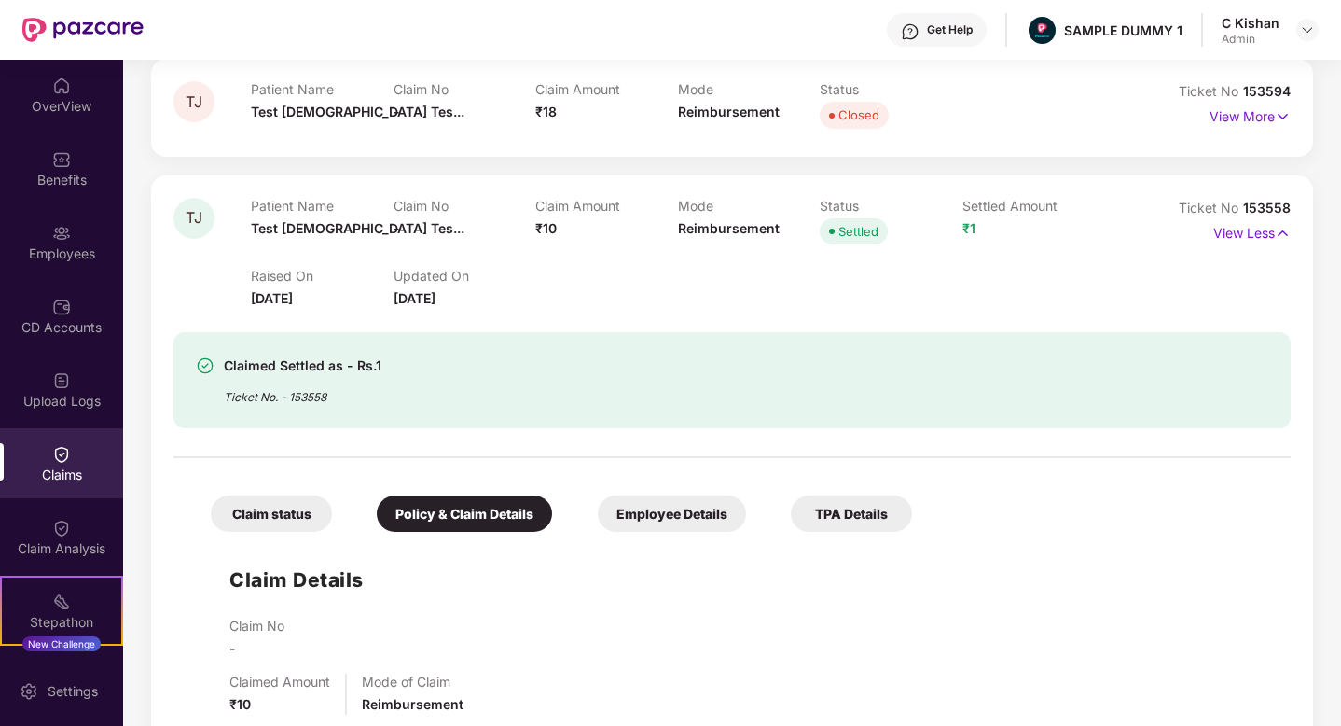
click at [257, 517] on div "Claim status" at bounding box center [271, 513] width 121 height 36
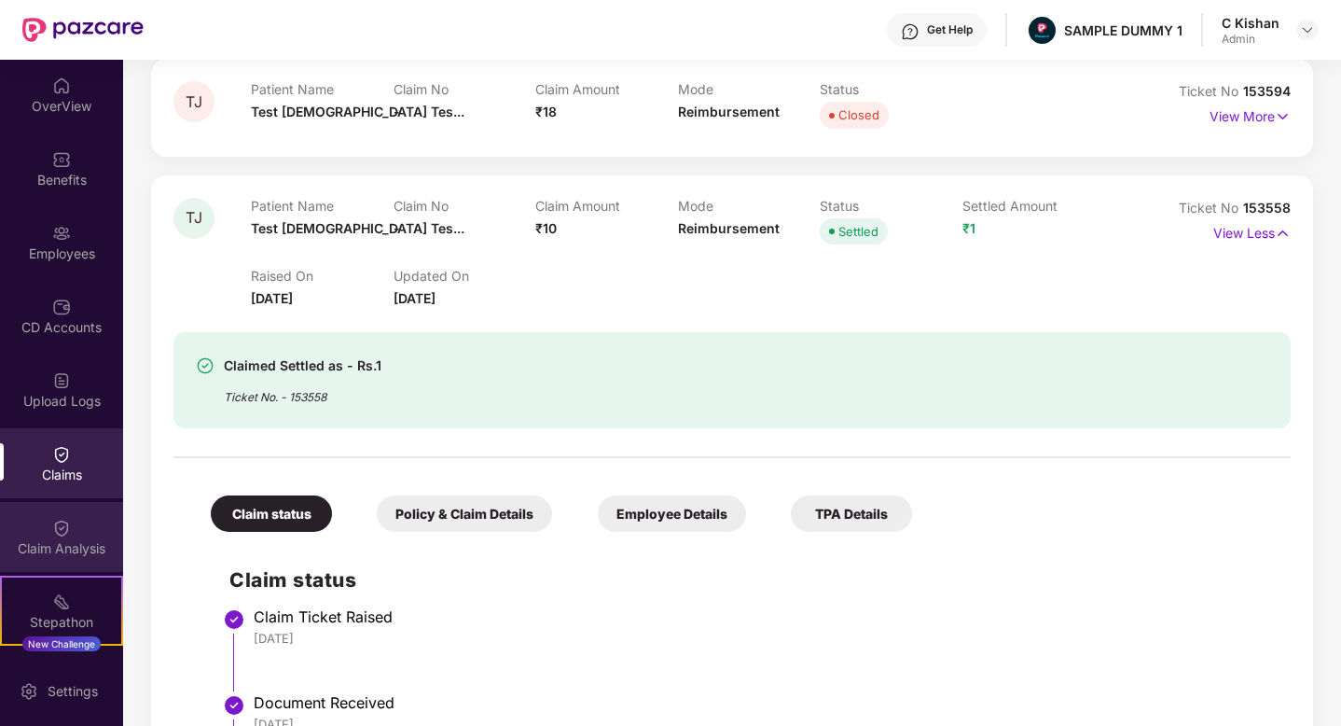
click at [43, 534] on div "Claim Analysis" at bounding box center [61, 537] width 123 height 70
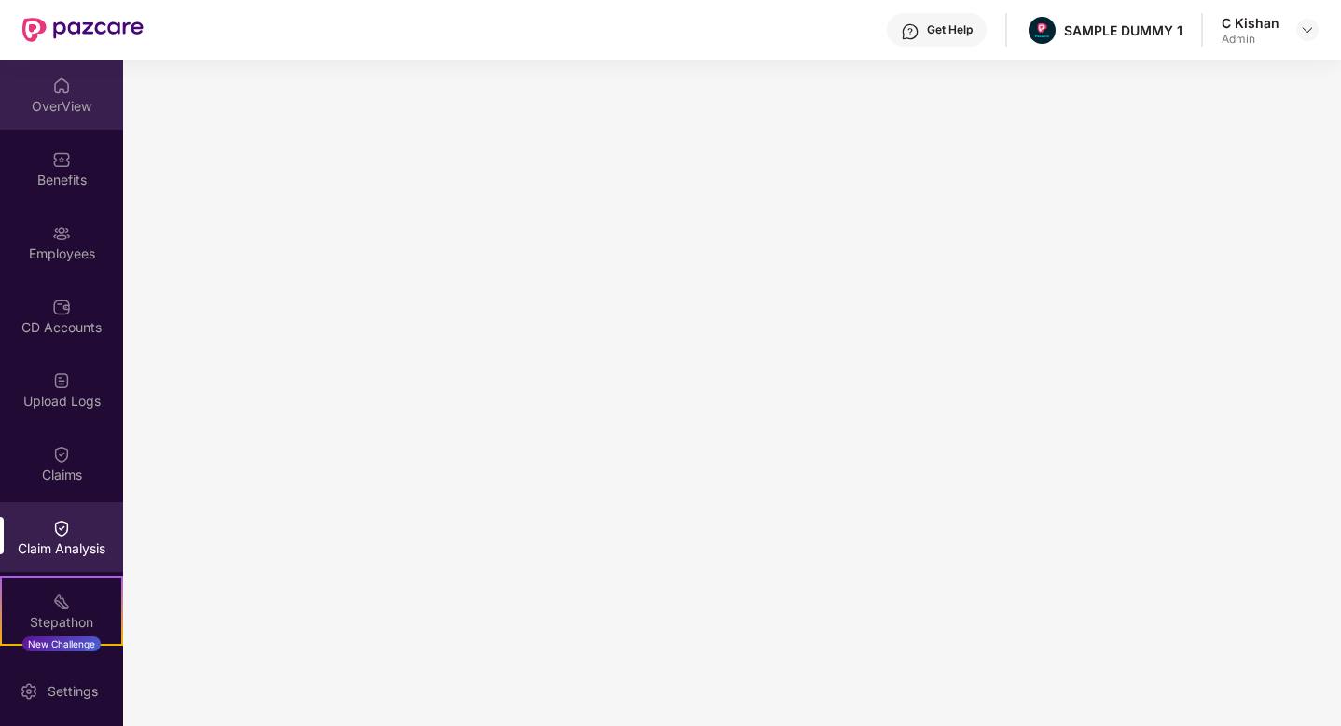
click at [60, 104] on div "OverView" at bounding box center [61, 106] width 123 height 19
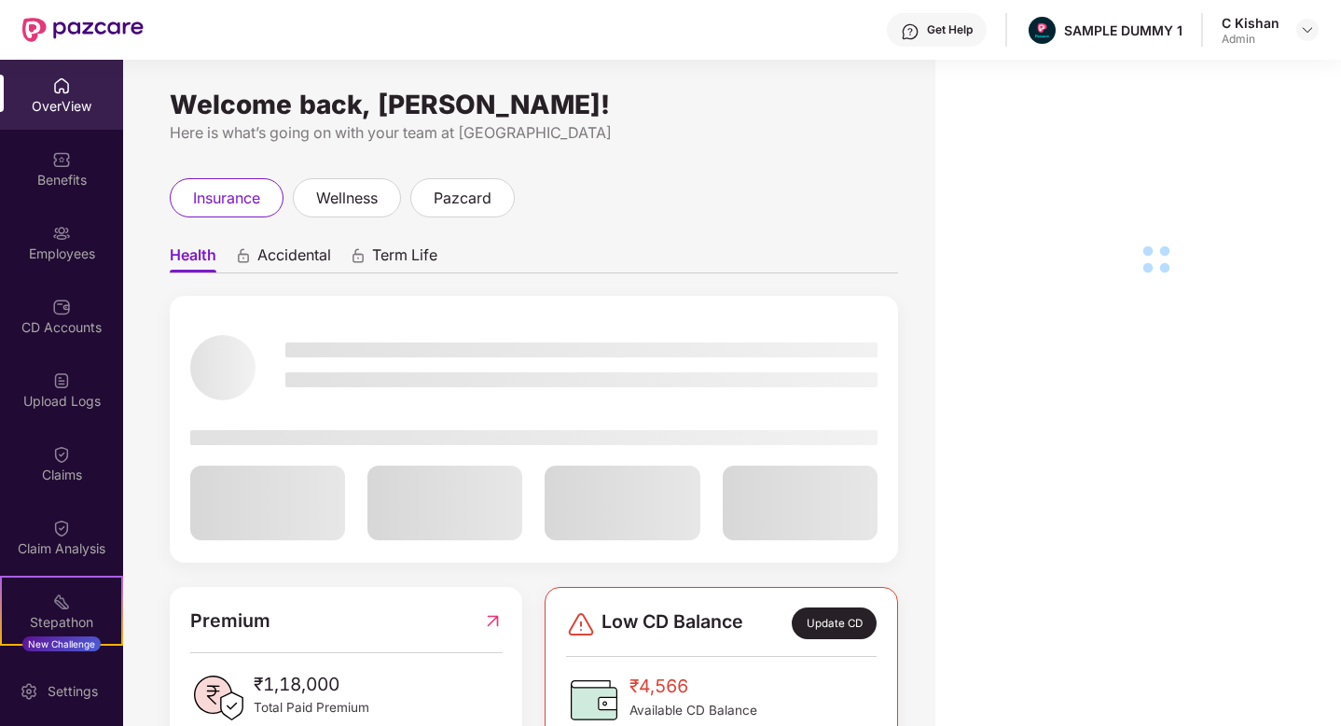
click at [69, 190] on div "Benefits" at bounding box center [61, 168] width 123 height 70
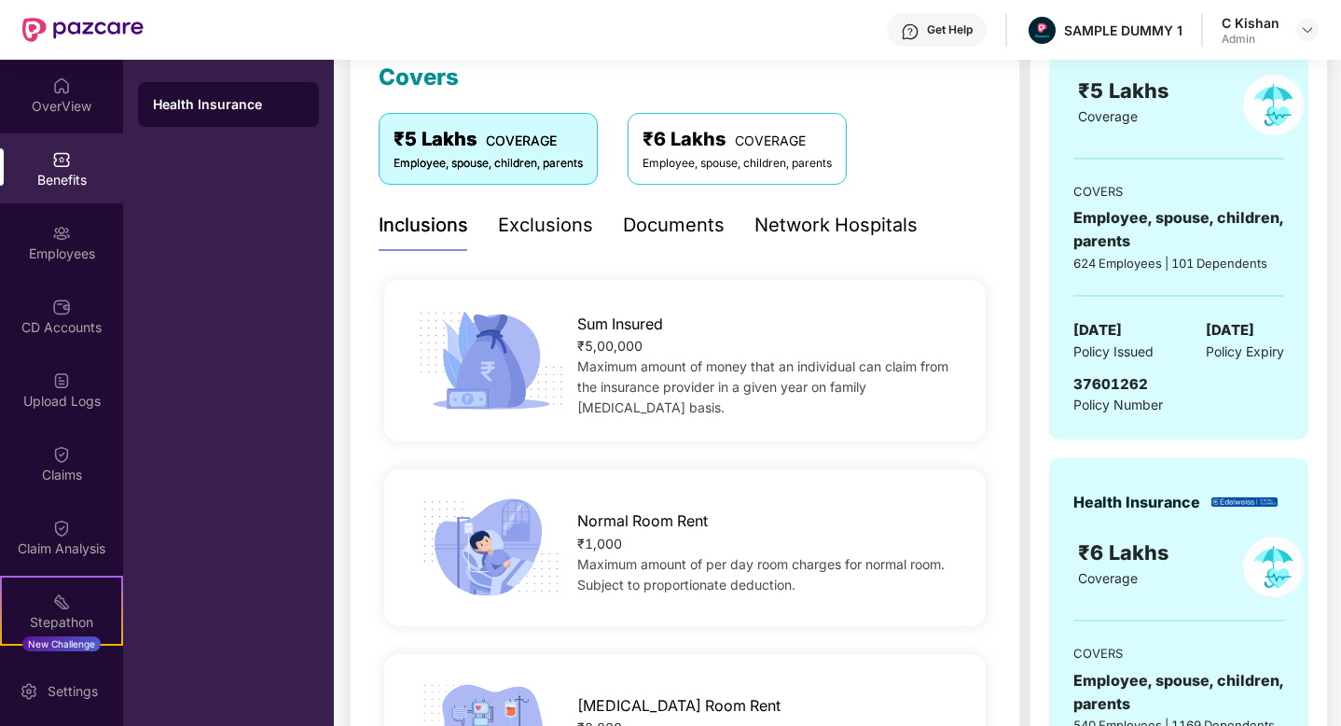
scroll to position [287, 0]
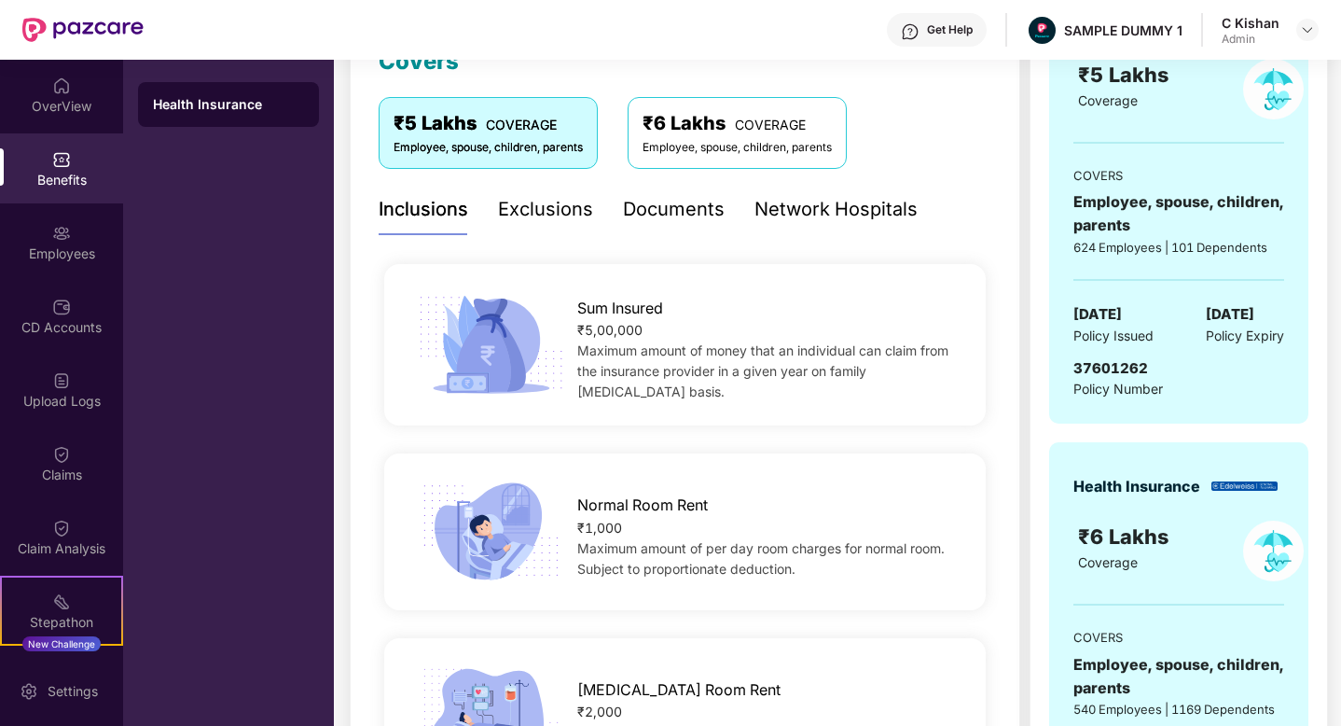
click at [534, 206] on div "Exclusions" at bounding box center [545, 209] width 95 height 29
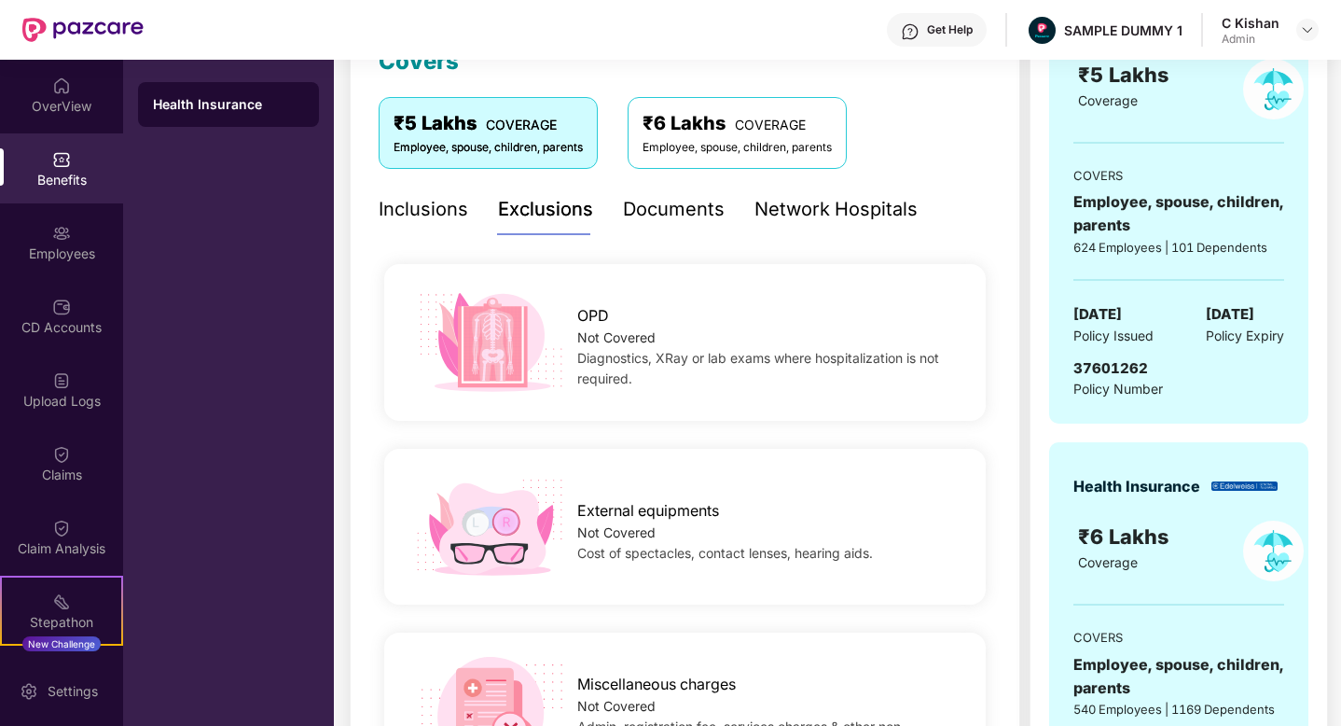
click at [652, 212] on div "Documents" at bounding box center [674, 209] width 102 height 29
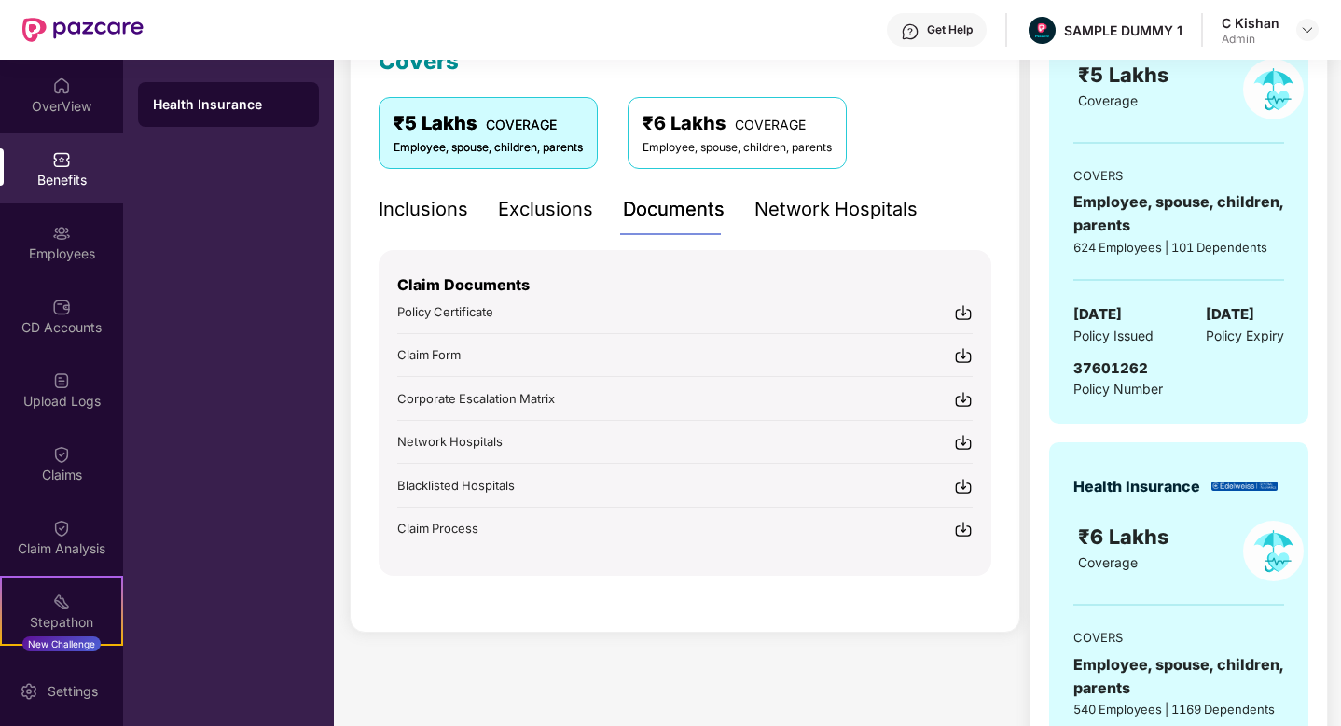
click at [811, 201] on div "Network Hospitals" at bounding box center [836, 209] width 163 height 29
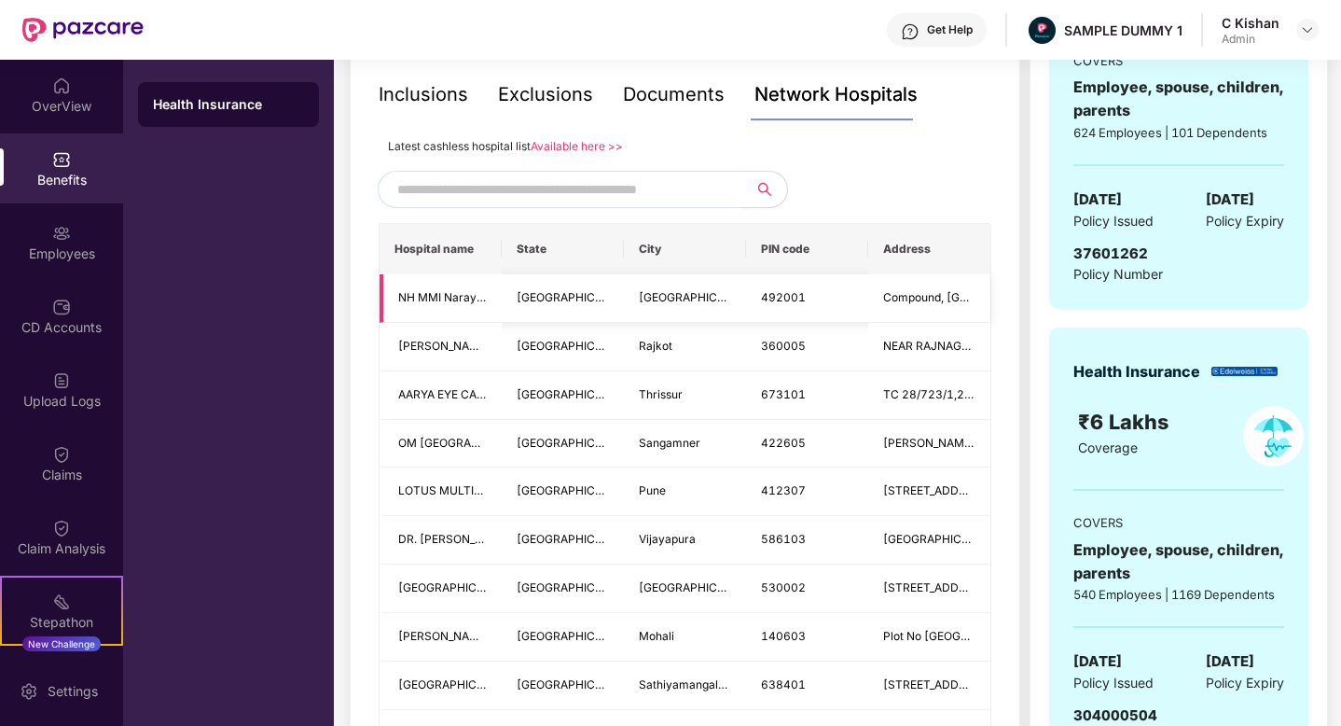
scroll to position [406, 0]
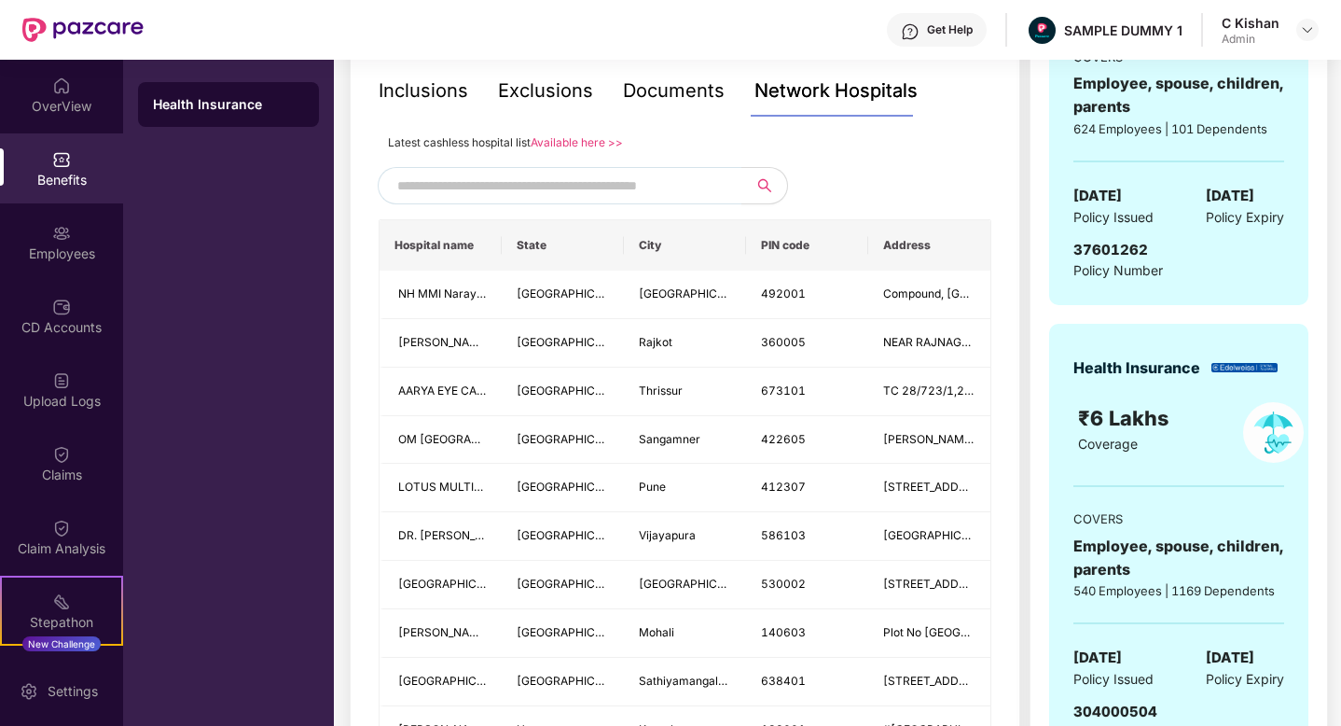
click at [573, 197] on input "text" at bounding box center [556, 186] width 319 height 28
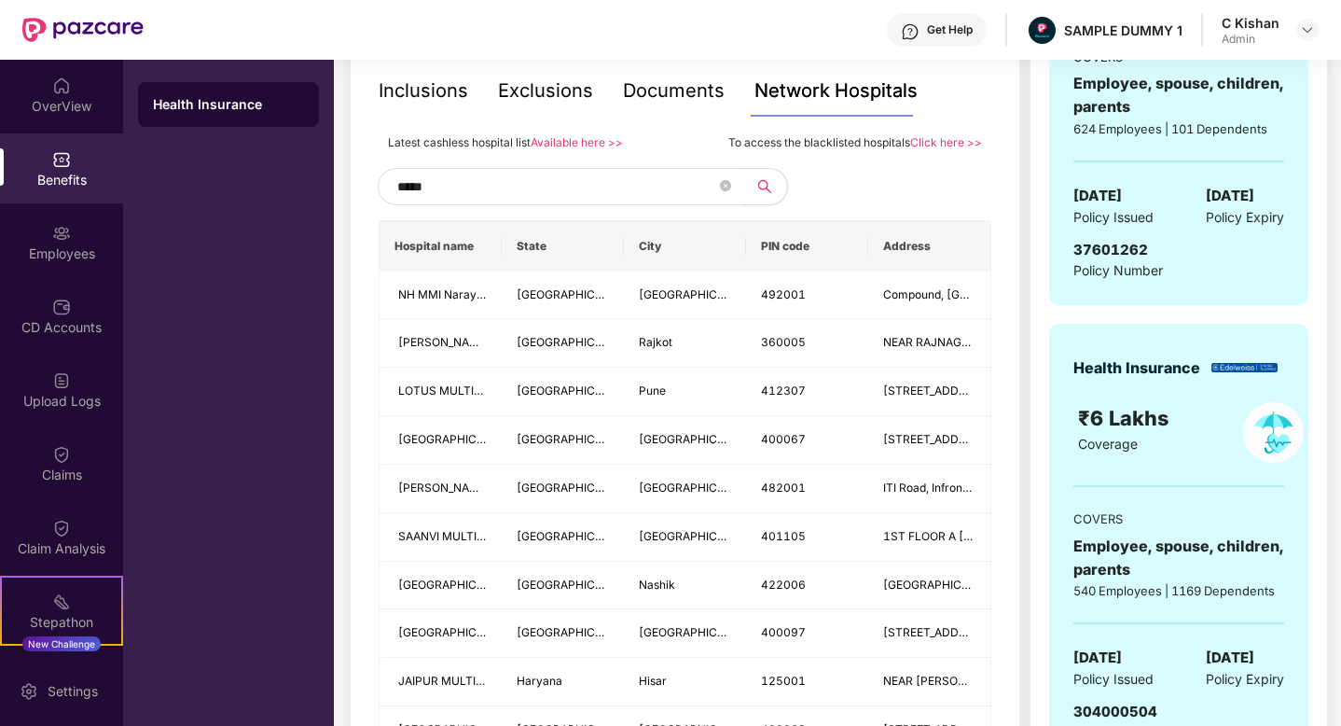
type input "******"
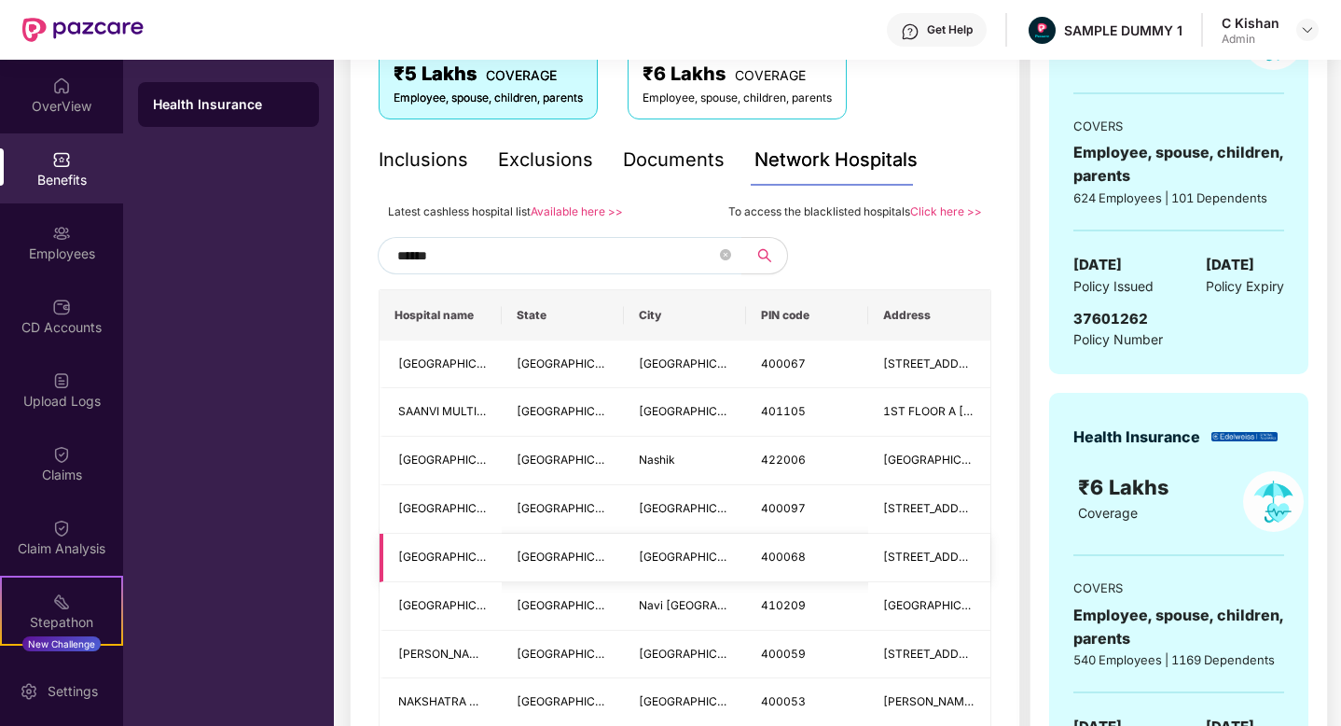
scroll to position [123, 0]
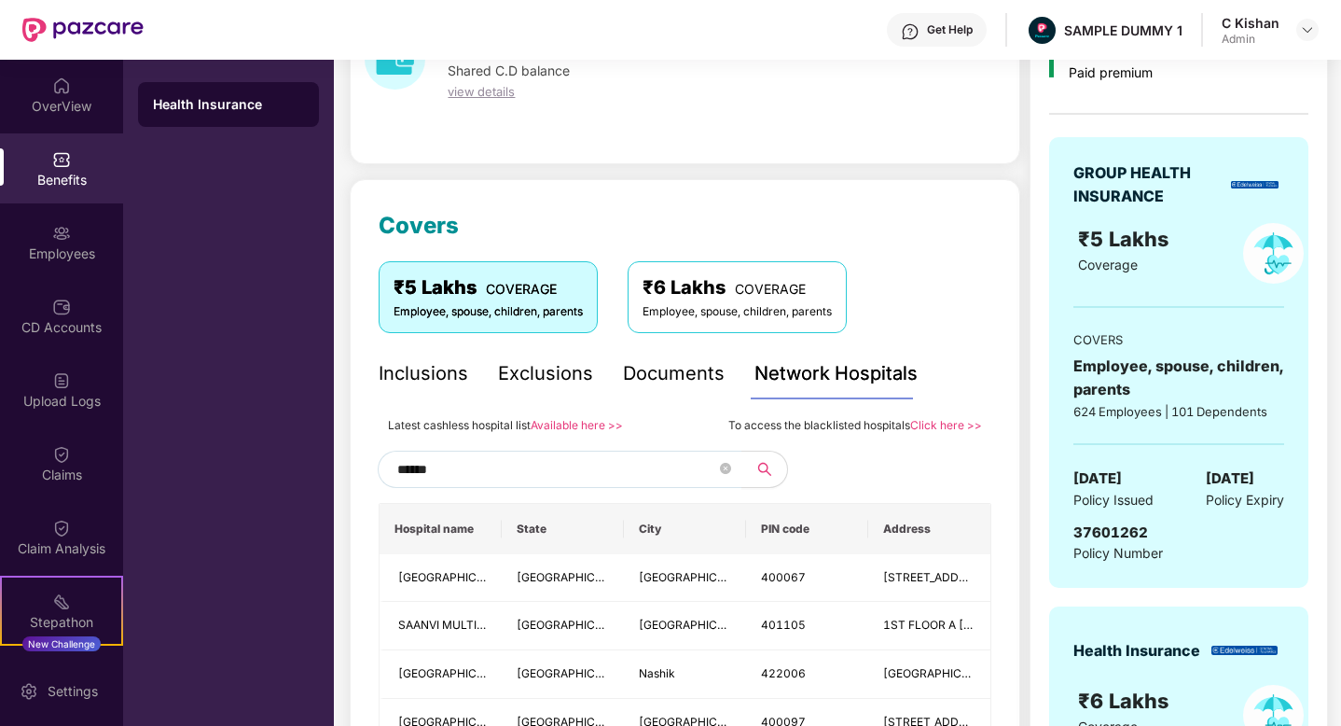
click at [453, 472] on input "******" at bounding box center [556, 469] width 319 height 28
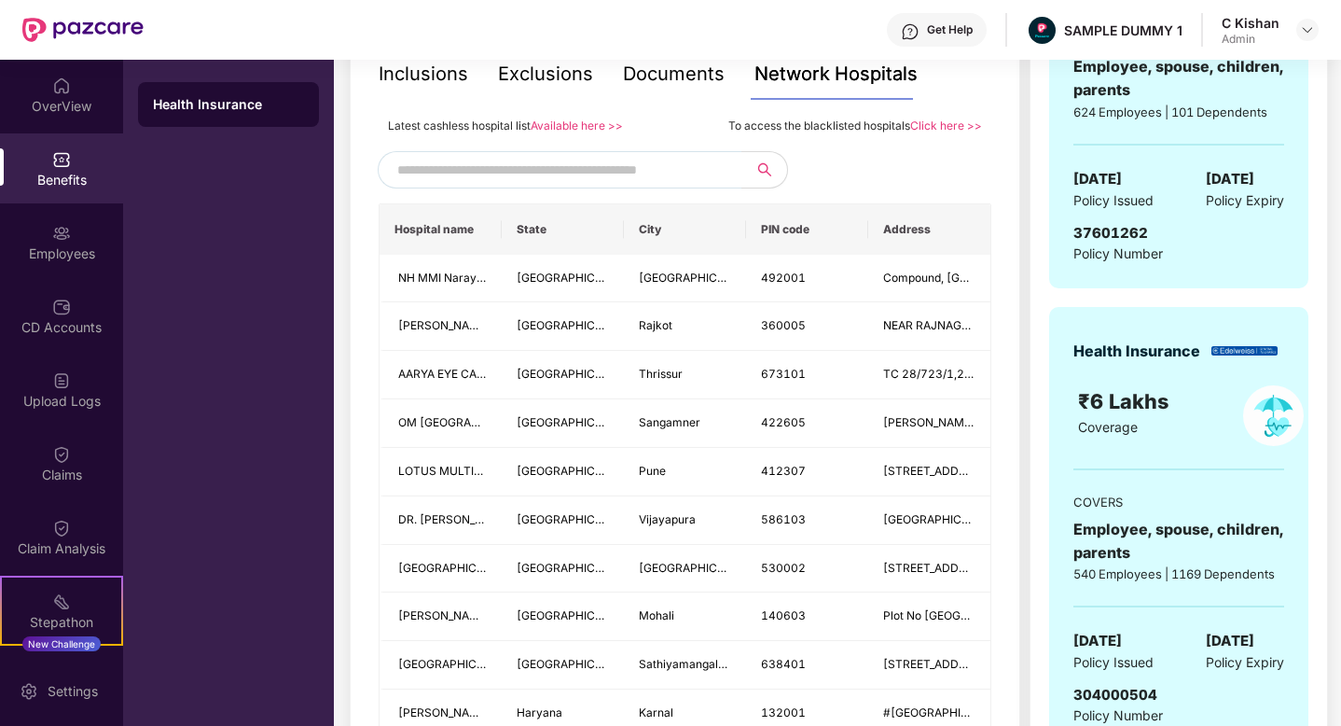
scroll to position [424, 0]
